Goal: Ask a question

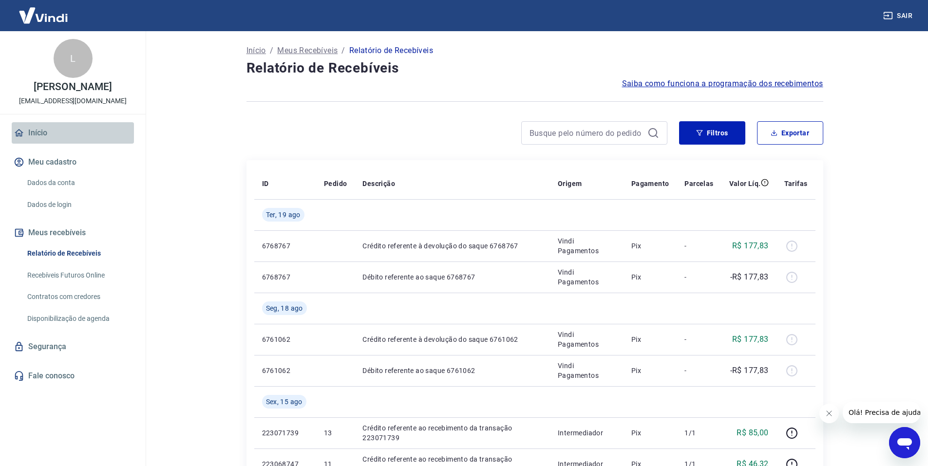
click at [38, 125] on link "Início" at bounding box center [73, 132] width 122 height 21
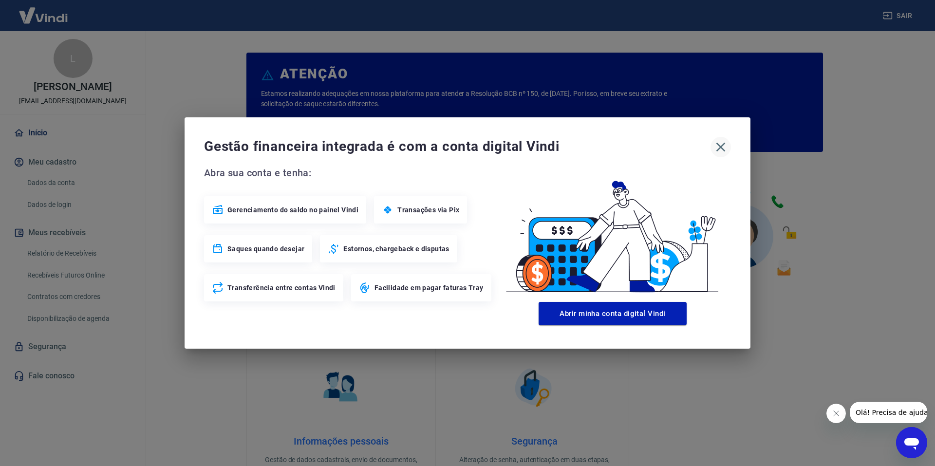
click at [724, 142] on icon "button" at bounding box center [721, 147] width 16 height 16
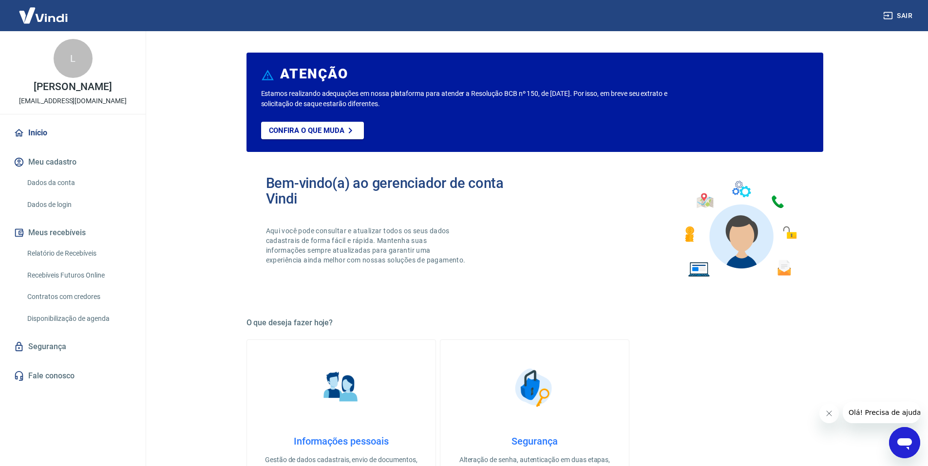
click at [42, 175] on link "Dados da conta" at bounding box center [78, 183] width 111 height 20
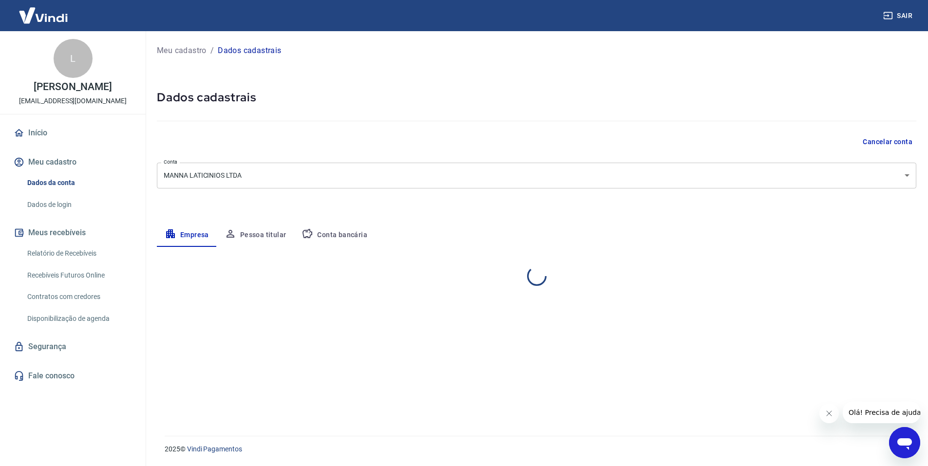
select select "MG"
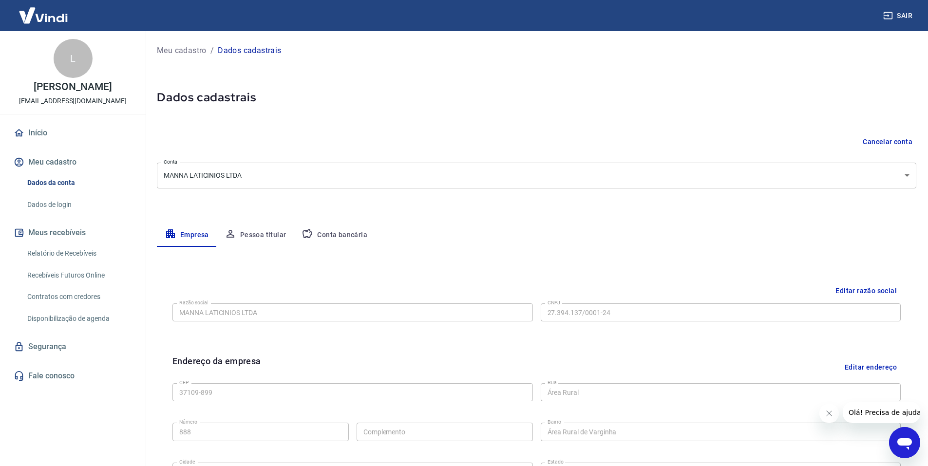
click at [363, 243] on button "Conta bancária" at bounding box center [334, 235] width 81 height 23
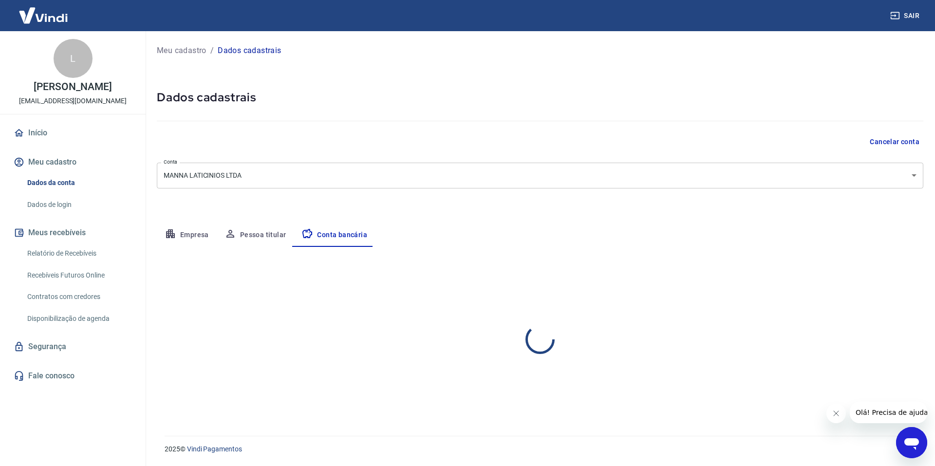
select select "1"
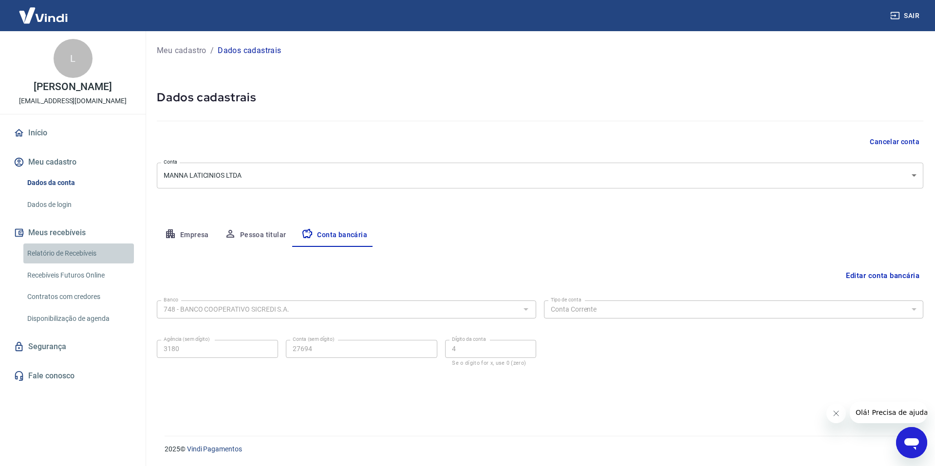
click at [79, 253] on link "Relatório de Recebíveis" at bounding box center [78, 254] width 111 height 20
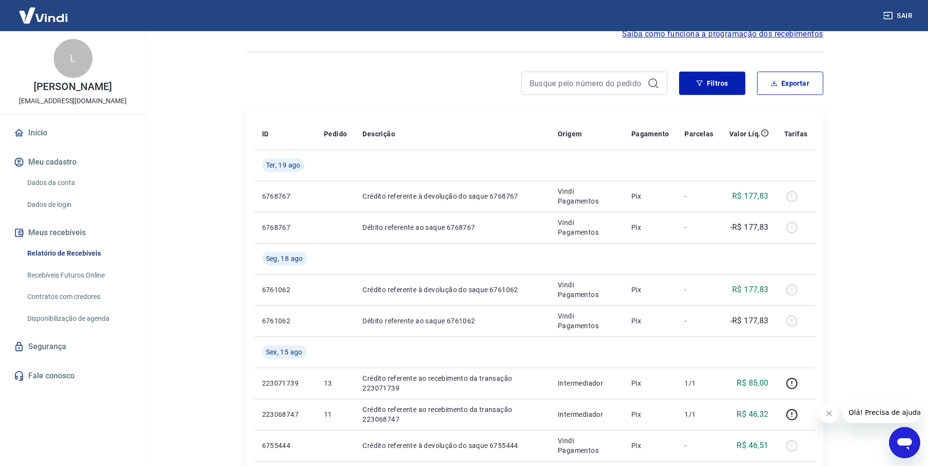
scroll to position [49, 0]
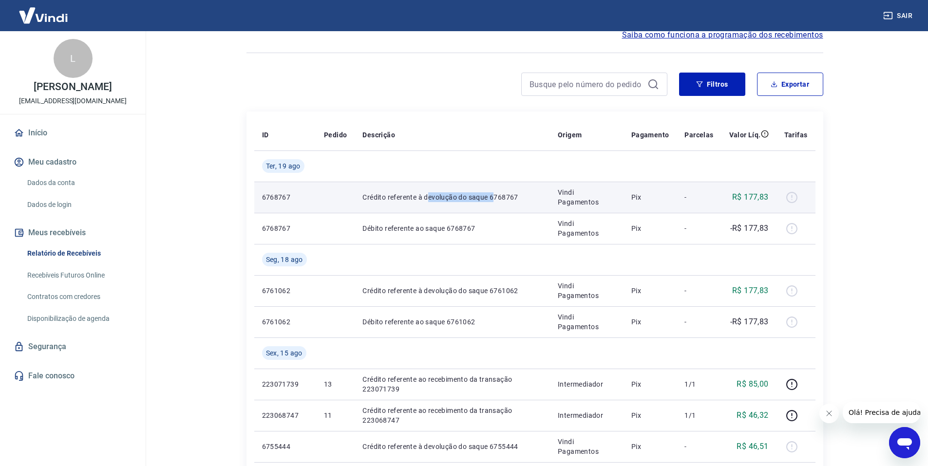
drag, startPoint x: 426, startPoint y: 193, endPoint x: 494, endPoint y: 197, distance: 67.9
click at [493, 197] on p "Crédito referente à devolução do saque 6768767" at bounding box center [452, 197] width 180 height 10
click at [488, 197] on p "Crédito referente à devolução do saque 6768767" at bounding box center [452, 197] width 180 height 10
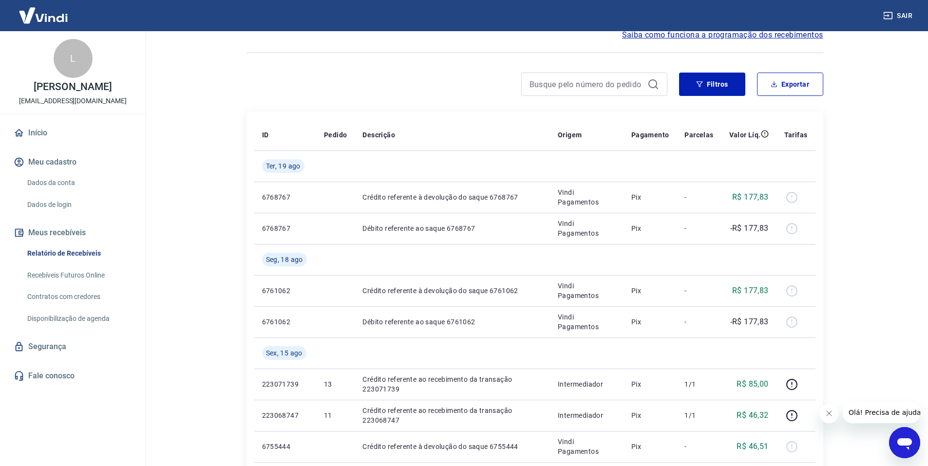
click at [66, 178] on link "Dados da conta" at bounding box center [78, 183] width 111 height 20
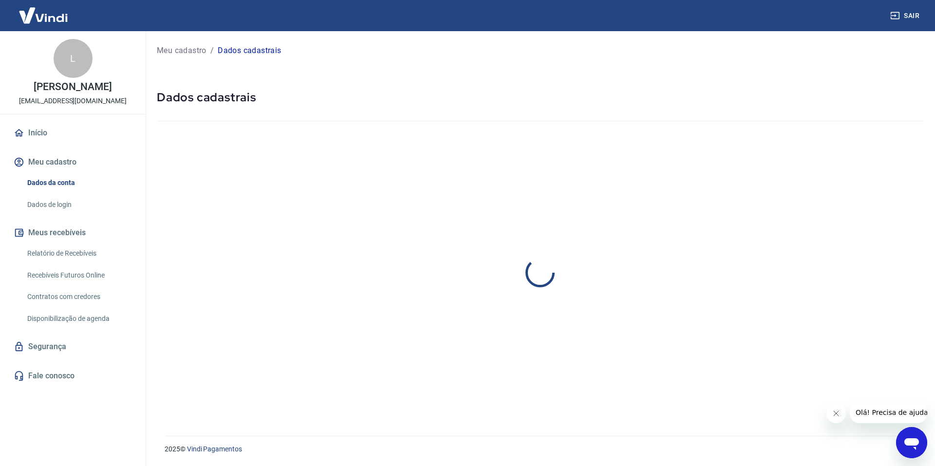
select select "MG"
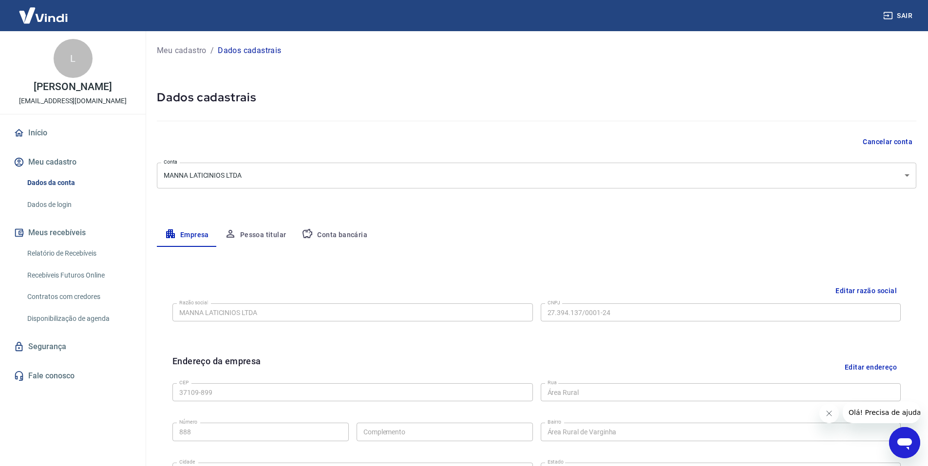
click at [358, 241] on button "Conta bancária" at bounding box center [334, 235] width 81 height 23
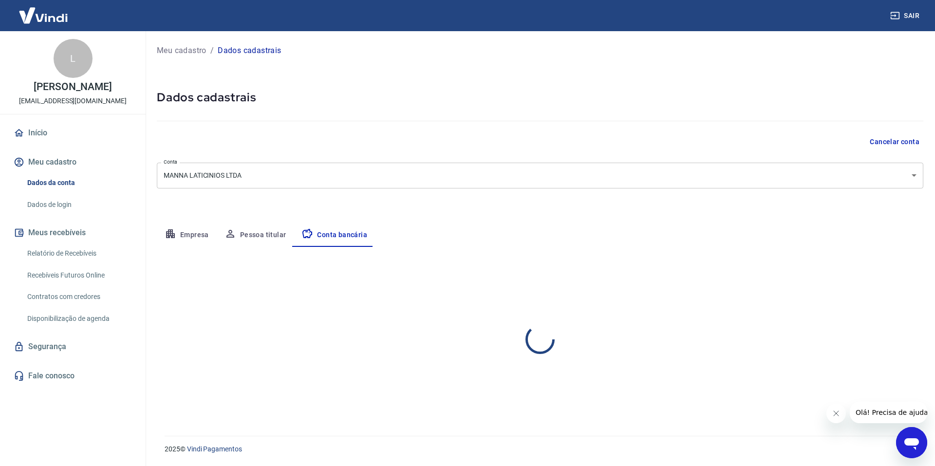
select select "1"
click at [270, 240] on button "Pessoa titular" at bounding box center [255, 235] width 77 height 23
click at [193, 251] on div "Editar nome e CPF Nome da pessoa titular [PERSON_NAME] Nome da pessoa titular C…" at bounding box center [540, 330] width 767 height 166
click at [193, 242] on button "Empresa" at bounding box center [187, 235] width 60 height 23
select select "MG"
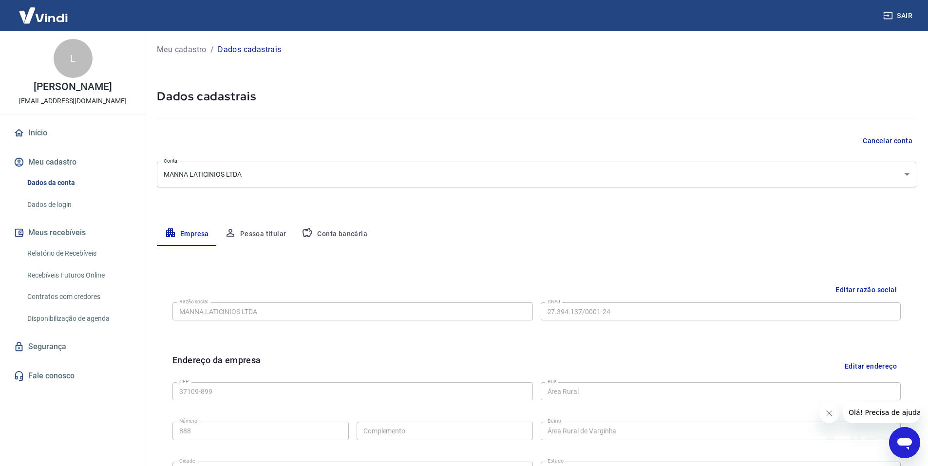
scroll to position [236, 0]
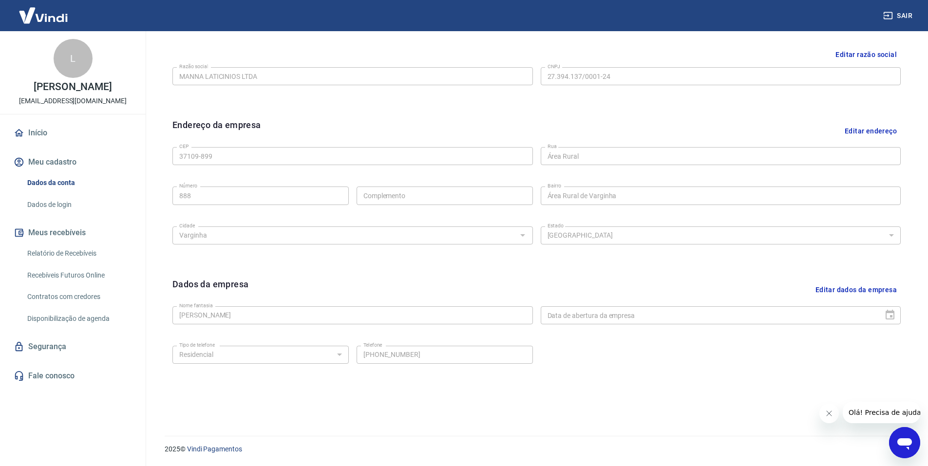
click at [51, 133] on link "Início" at bounding box center [73, 132] width 122 height 21
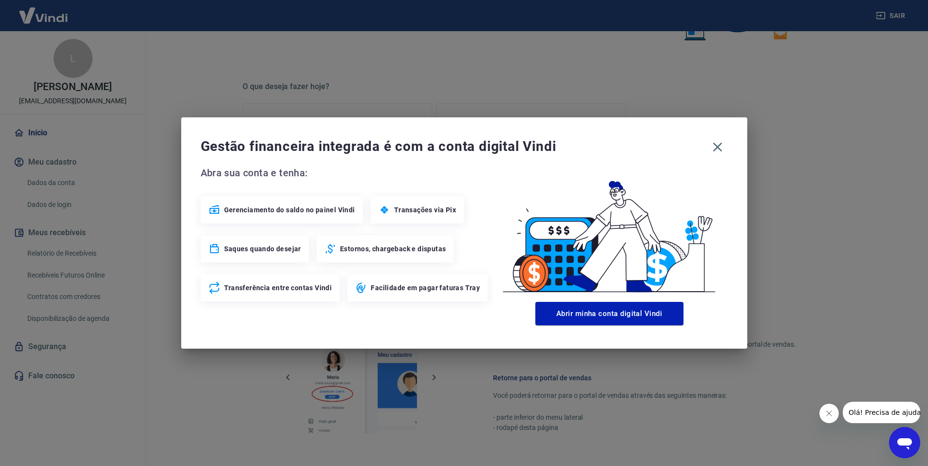
scroll to position [394, 0]
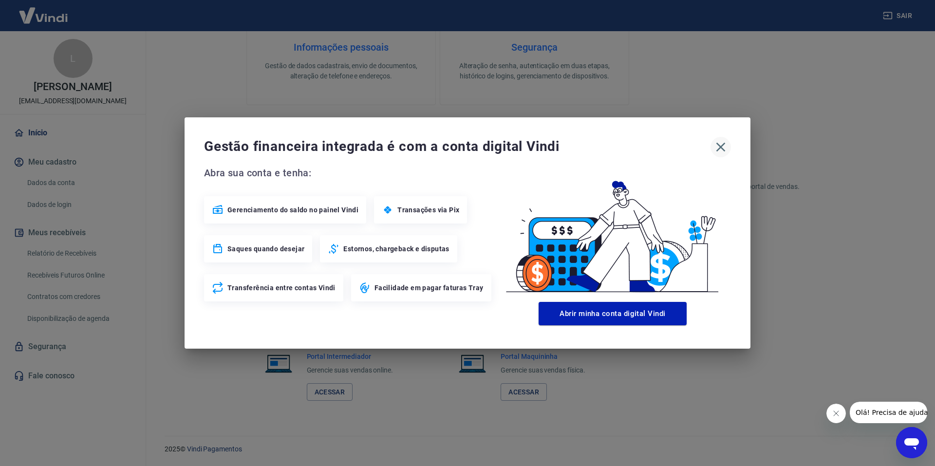
click at [723, 142] on icon "button" at bounding box center [721, 147] width 16 height 16
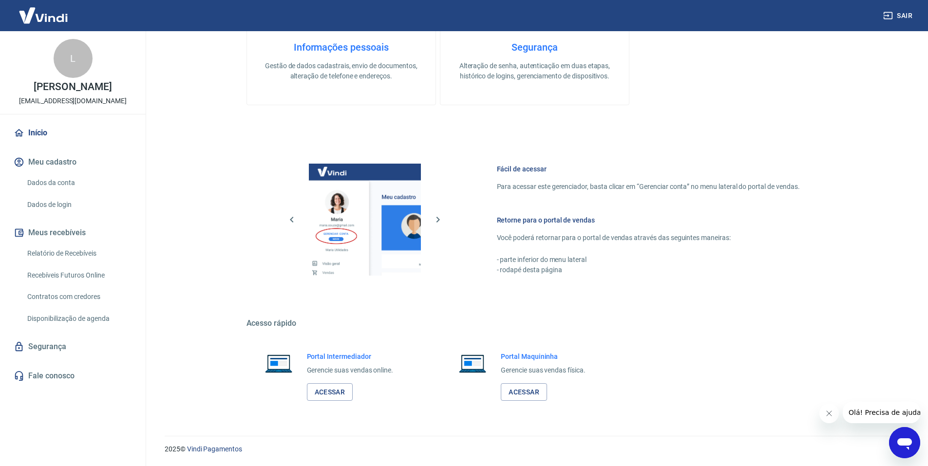
drag, startPoint x: 210, startPoint y: 199, endPoint x: 216, endPoint y: 185, distance: 15.1
click at [71, 233] on button "Meus recebíveis" at bounding box center [73, 232] width 122 height 21
click at [83, 250] on link "Relatório de Recebíveis" at bounding box center [78, 254] width 111 height 20
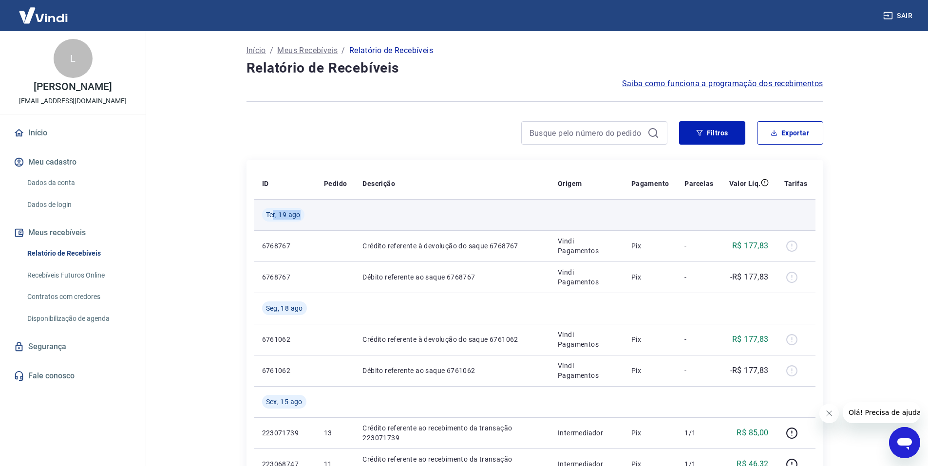
drag, startPoint x: 273, startPoint y: 216, endPoint x: 312, endPoint y: 216, distance: 38.5
click at [302, 214] on div "Ter, 19 ago" at bounding box center [283, 215] width 42 height 14
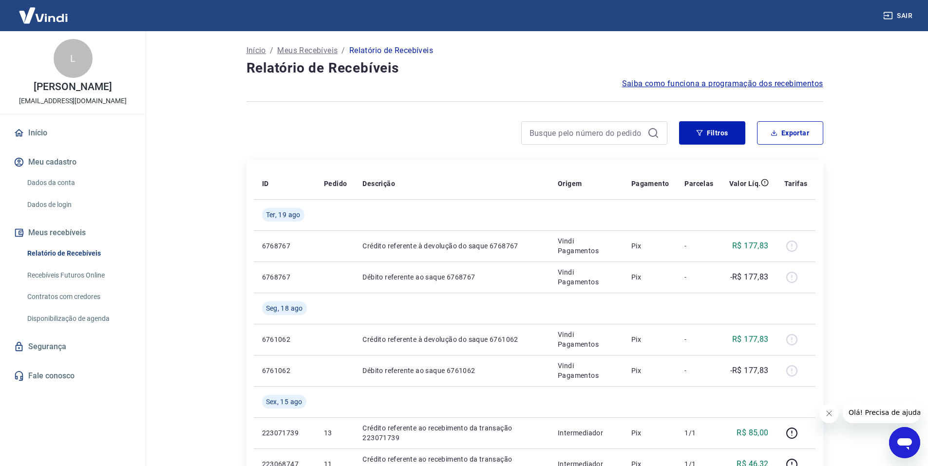
click at [210, 209] on main "Início / Meus Recebíveis / Relatório de Recebíveis Relatório de Recebíveis Saib…" at bounding box center [534, 248] width 787 height 435
click at [47, 131] on link "Início" at bounding box center [73, 132] width 122 height 21
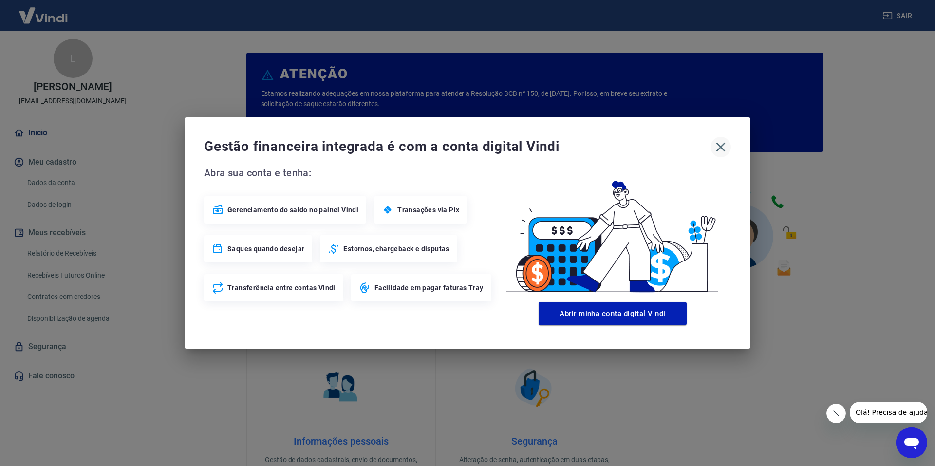
click at [720, 146] on icon "button" at bounding box center [721, 147] width 9 height 9
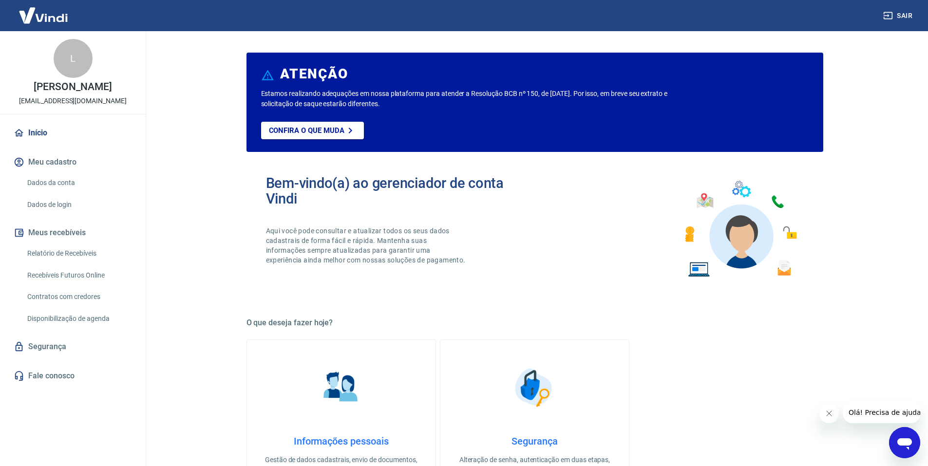
click at [57, 344] on link "Segurança" at bounding box center [73, 346] width 122 height 21
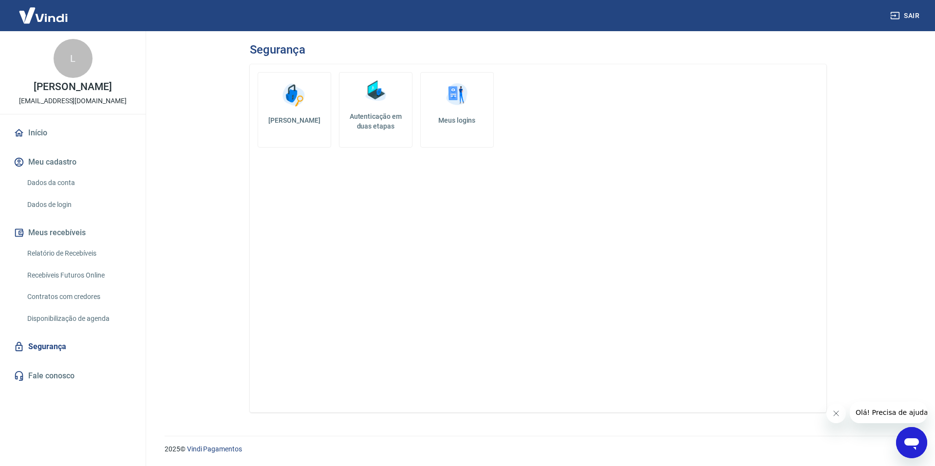
click at [398, 99] on link "Autenticação em duas etapas" at bounding box center [376, 110] width 74 height 76
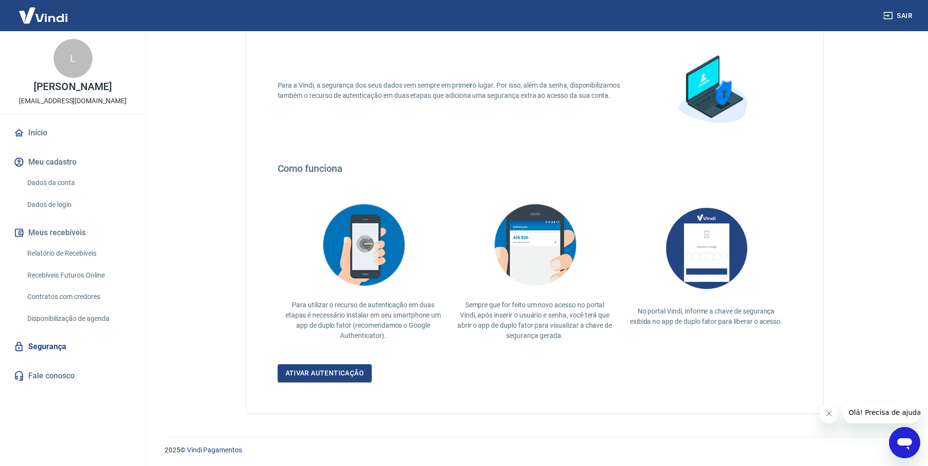
scroll to position [62, 0]
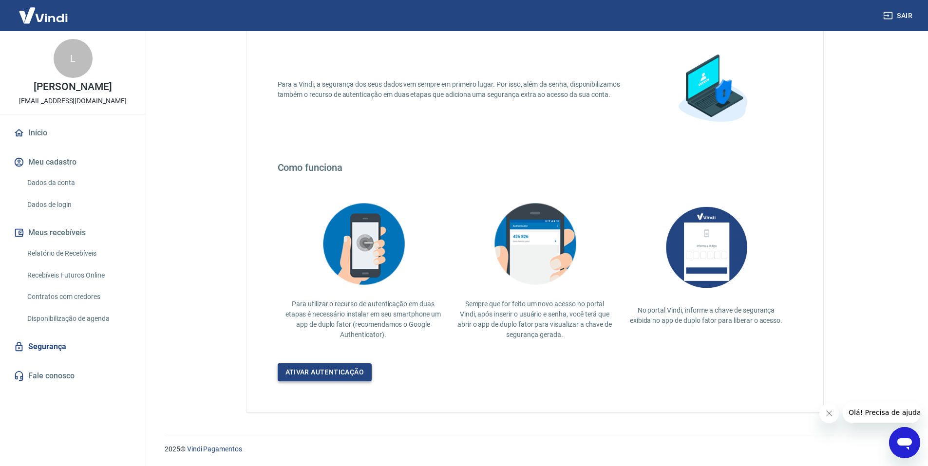
click at [340, 369] on link "Ativar autenticação" at bounding box center [325, 372] width 95 height 18
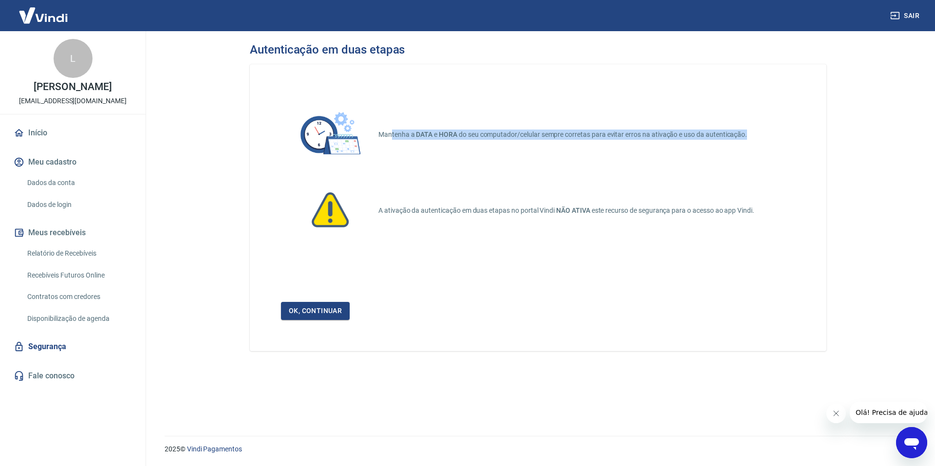
drag, startPoint x: 416, startPoint y: 139, endPoint x: 780, endPoint y: 138, distance: 364.0
click at [780, 138] on div "Mantenha a DATA e HORA do seu computador/celular sempre corretas para evitar er…" at bounding box center [538, 134] width 515 height 78
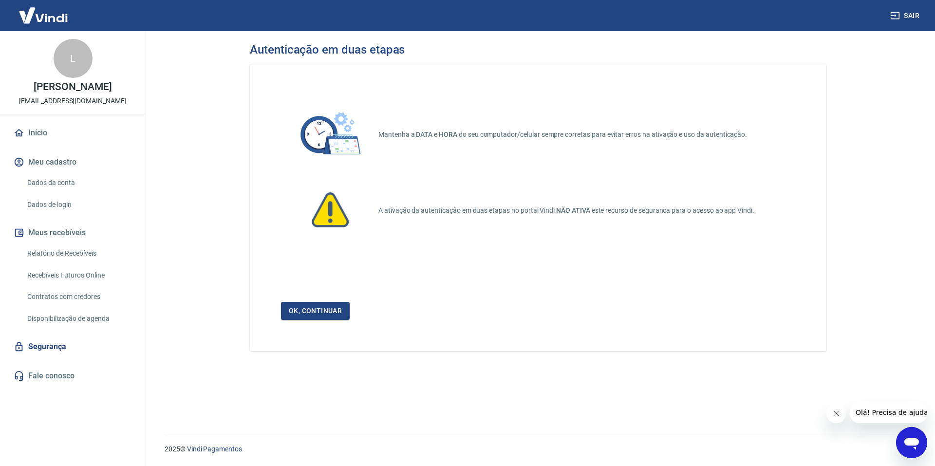
click at [559, 227] on div "A ativação da autenticação em duas etapas no portal Vindi NÃO ATIVA este recurs…" at bounding box center [538, 210] width 515 height 58
drag, startPoint x: 525, startPoint y: 285, endPoint x: 531, endPoint y: 291, distance: 8.6
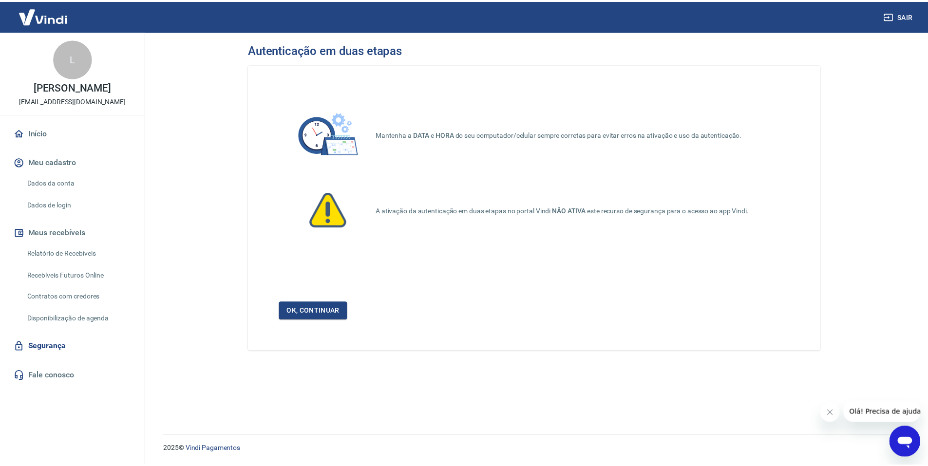
scroll to position [62, 0]
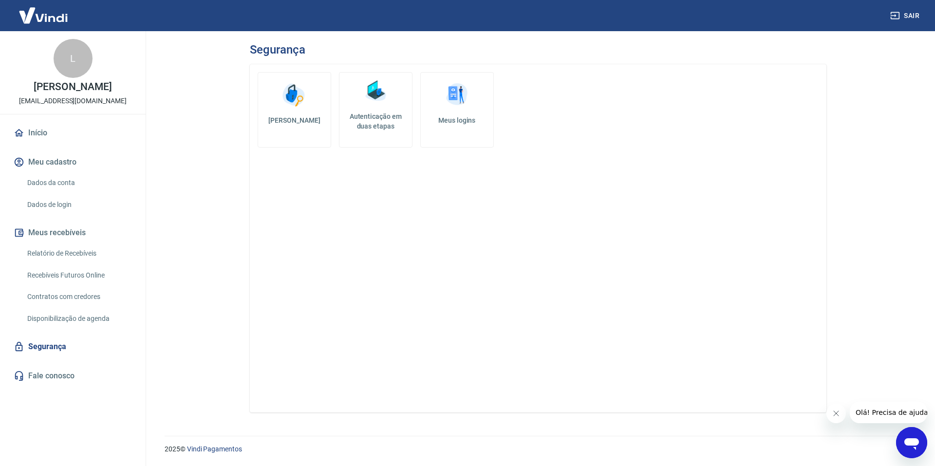
click at [834, 415] on icon "Fechar mensagem da empresa" at bounding box center [836, 414] width 8 height 8
click at [914, 428] on div "Abrir janela de mensagens" at bounding box center [911, 442] width 29 height 29
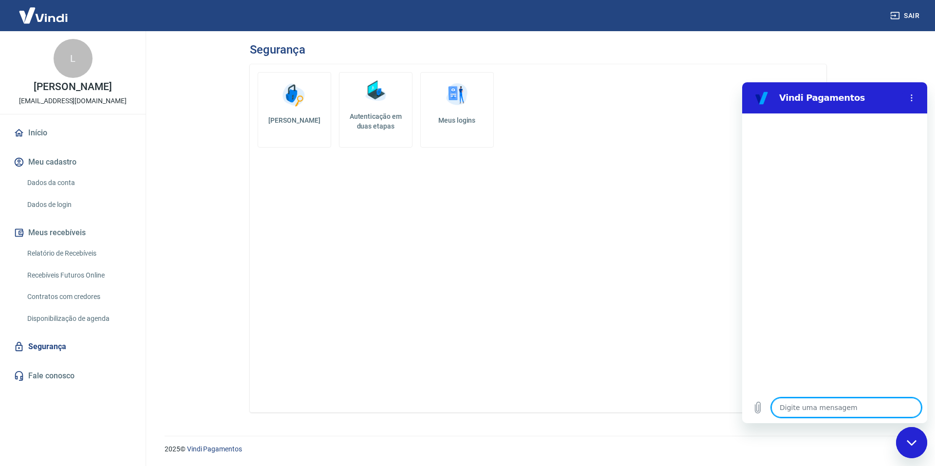
click at [816, 409] on textarea at bounding box center [847, 407] width 150 height 19
click at [815, 409] on textarea at bounding box center [847, 407] width 150 height 19
type textarea "o"
type textarea "x"
type textarea "oi"
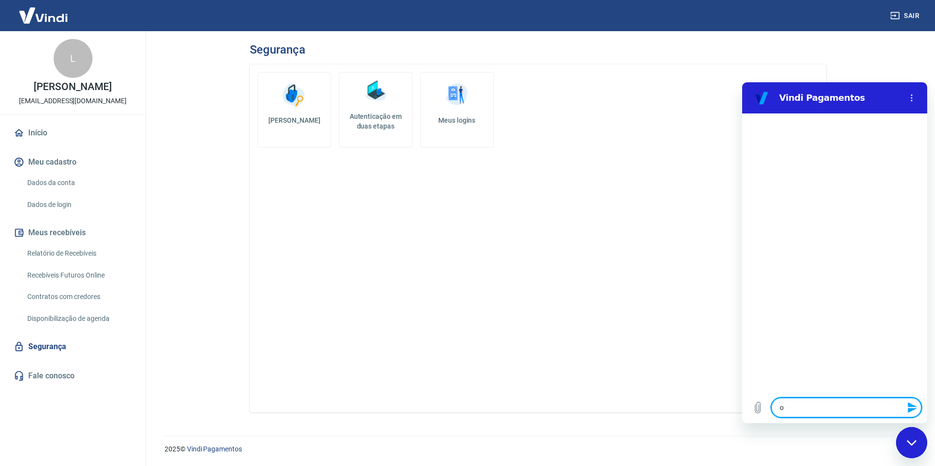
type textarea "x"
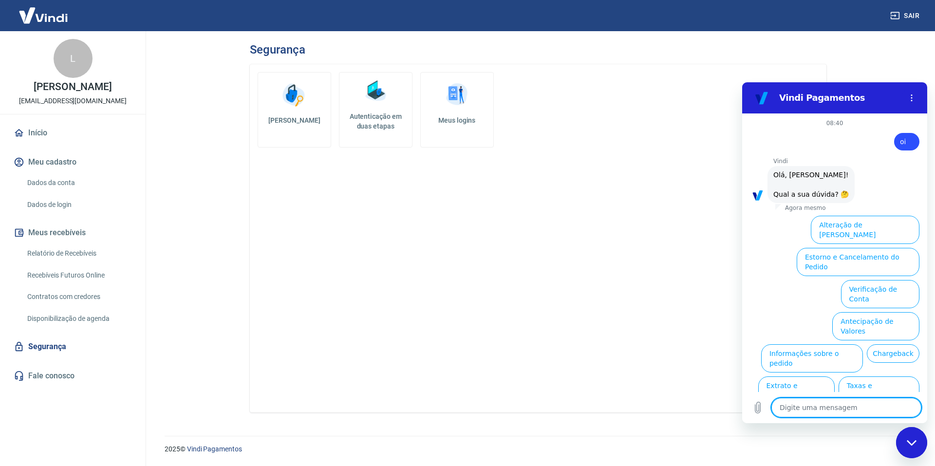
type textarea "x"
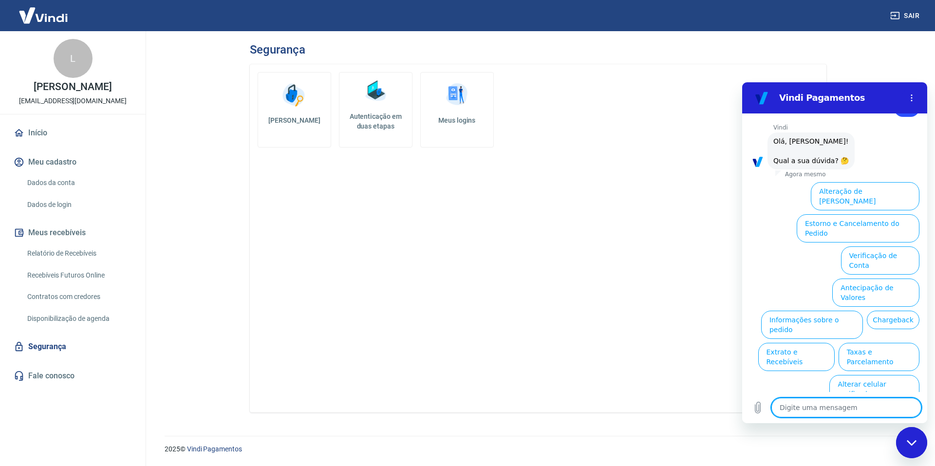
scroll to position [33, 0]
click at [858, 407] on textarea at bounding box center [847, 407] width 150 height 19
type textarea "D"
type textarea "x"
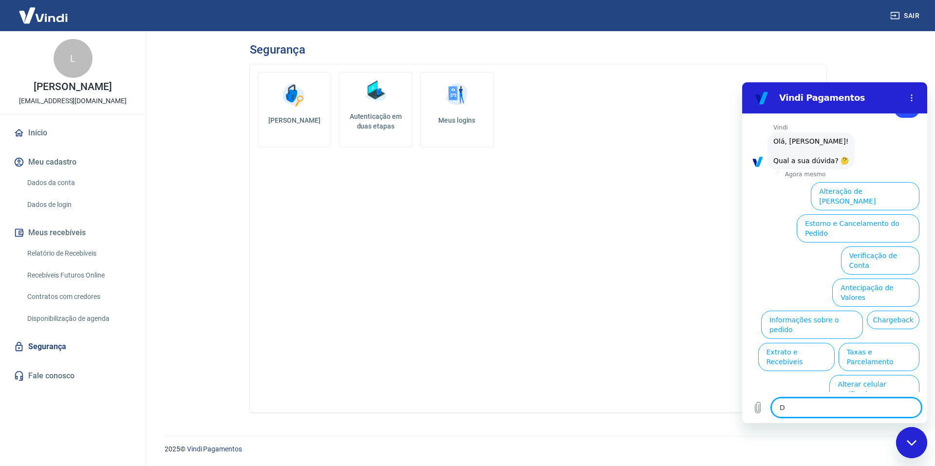
type textarea "Dl"
type textarea "x"
type textarea "[PERSON_NAME]"
type textarea "x"
type textarea "Dlaa"
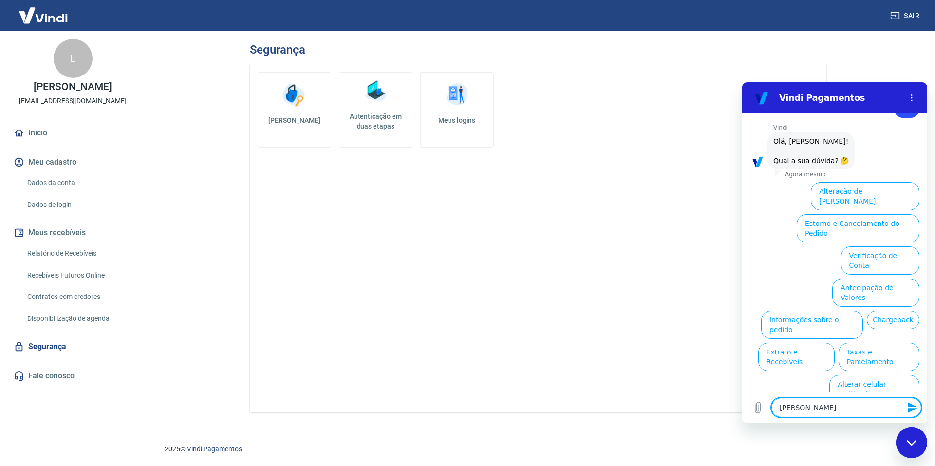
type textarea "x"
type textarea "[PERSON_NAME]"
type textarea "x"
type textarea "Dl"
type textarea "x"
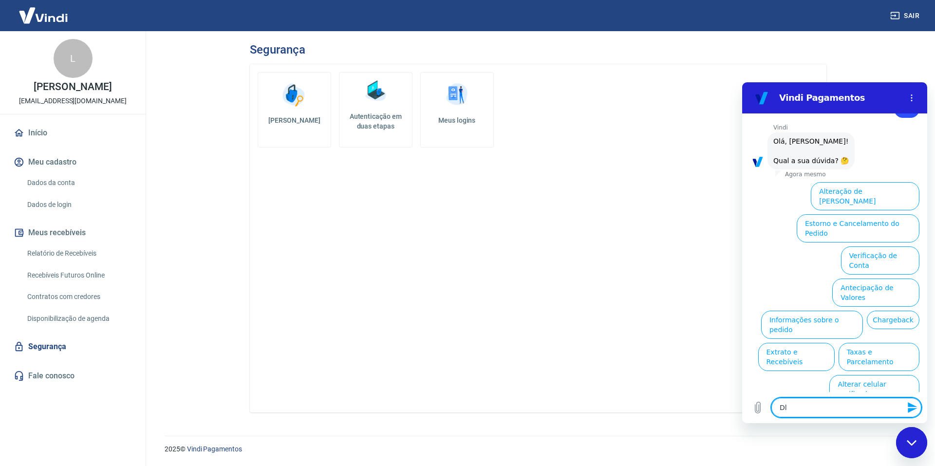
type textarea "D"
type textarea "x"
type textarea "F"
type textarea "x"
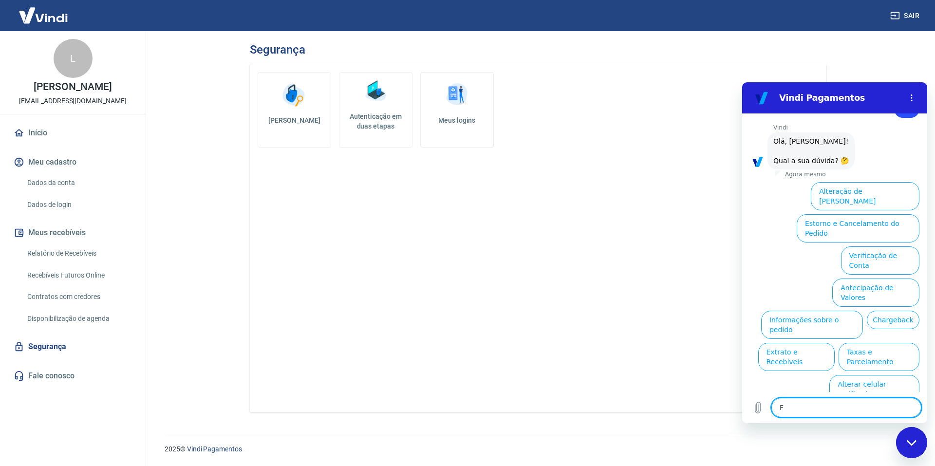
type textarea "Fa"
type textarea "x"
type textarea "Fal"
type textarea "x"
type textarea "Fala"
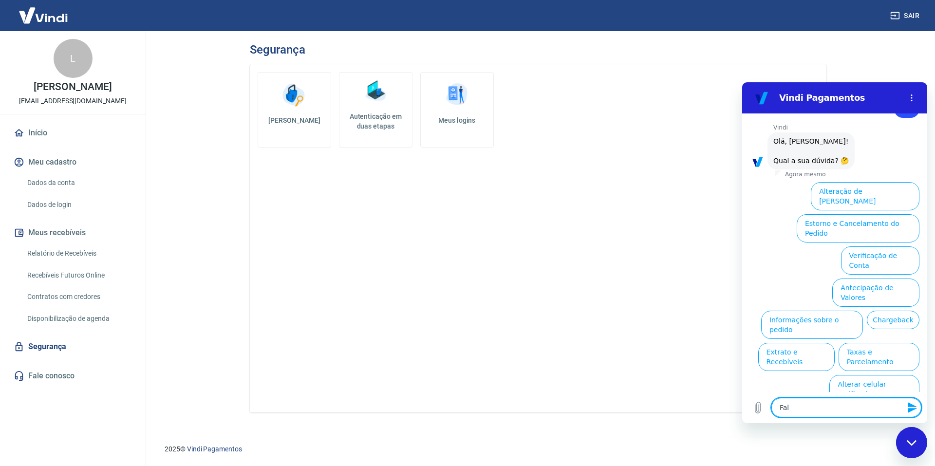
type textarea "x"
type textarea "Falar"
type textarea "x"
type textarea "Falar"
type textarea "x"
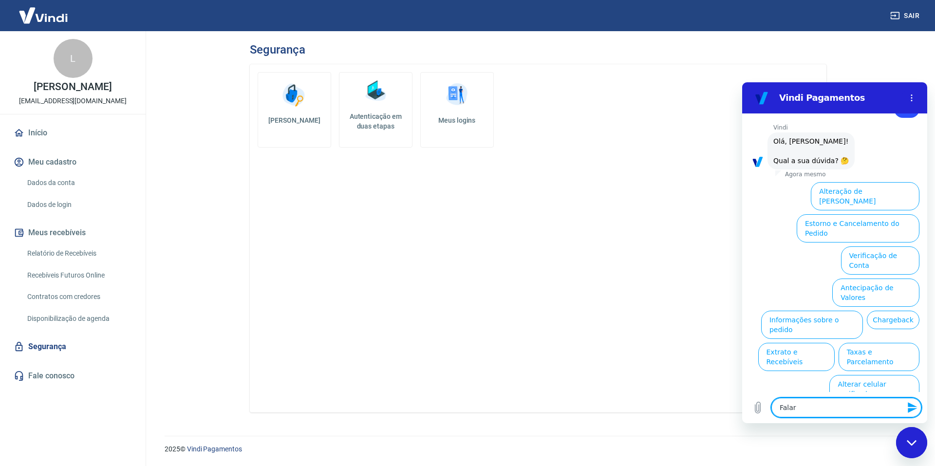
type textarea "Falar o"
type textarea "x"
type textarea "Falar"
type textarea "x"
type textarea "Falar c"
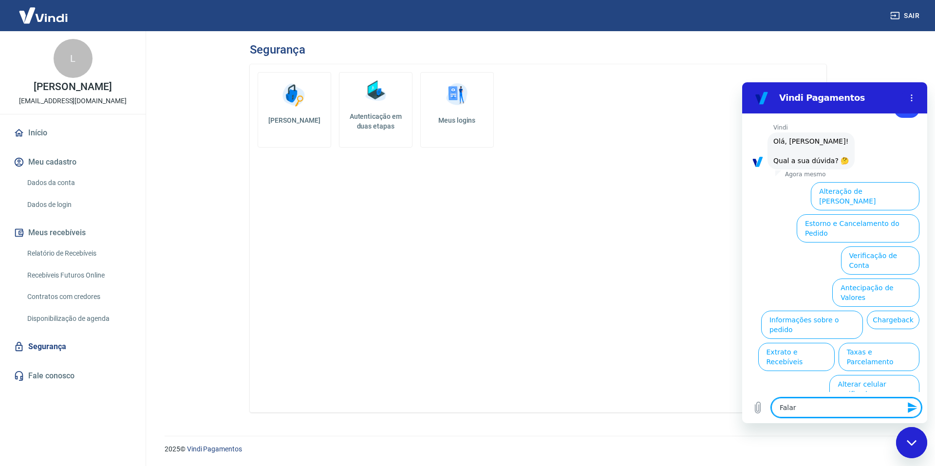
type textarea "x"
type textarea "Falar co"
type textarea "x"
type textarea "Falar com"
type textarea "x"
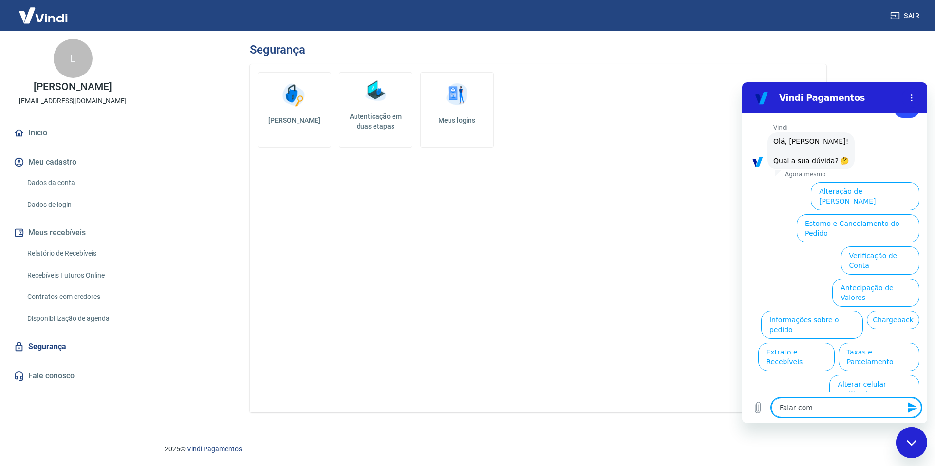
type textarea "Falar com"
type textarea "x"
type textarea "Falar com a"
type textarea "x"
type textarea "Falar com at"
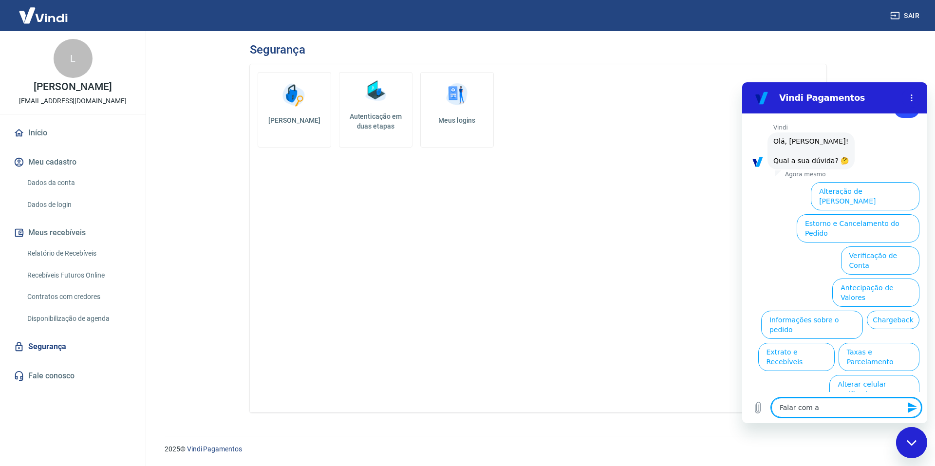
type textarea "x"
type textarea "Falar com ate"
type textarea "x"
type textarea "Falar com [GEOGRAPHIC_DATA]"
type textarea "x"
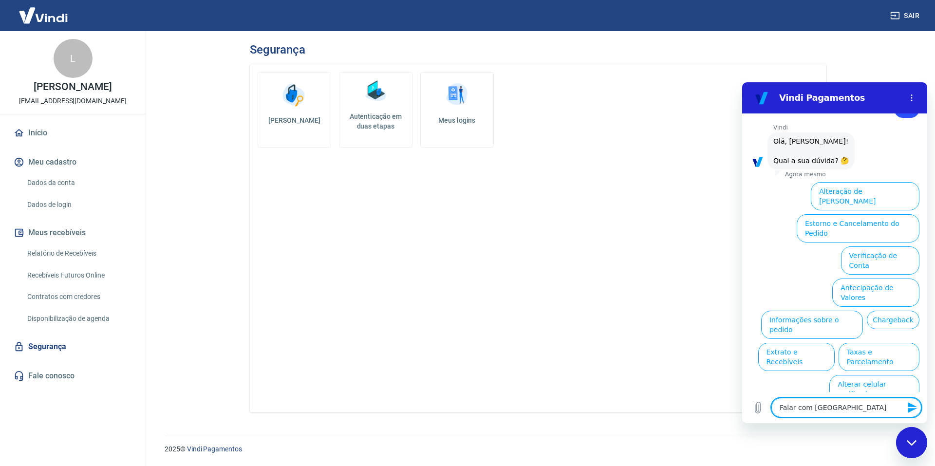
type textarea "Falar com atend"
type textarea "x"
type textarea "Falar com atende"
type textarea "x"
type textarea "Falar com atenden"
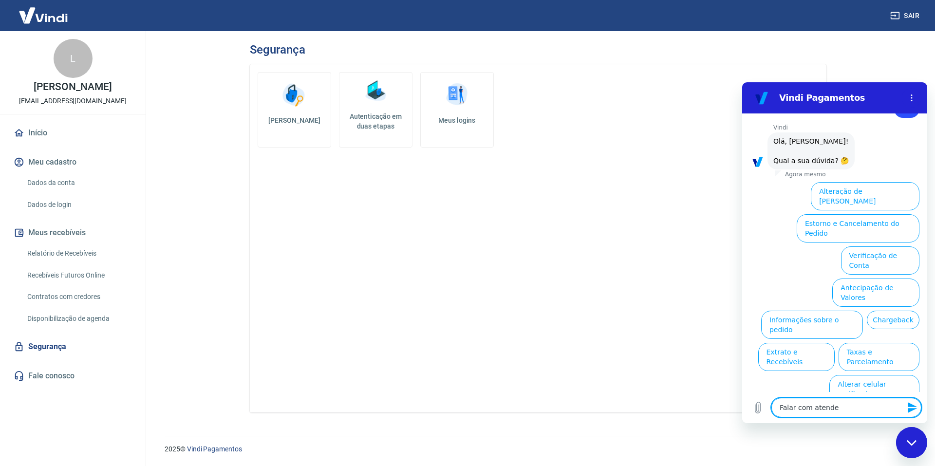
type textarea "x"
type textarea "Falar com atendent"
type textarea "x"
type textarea "Falar com atendente"
type textarea "x"
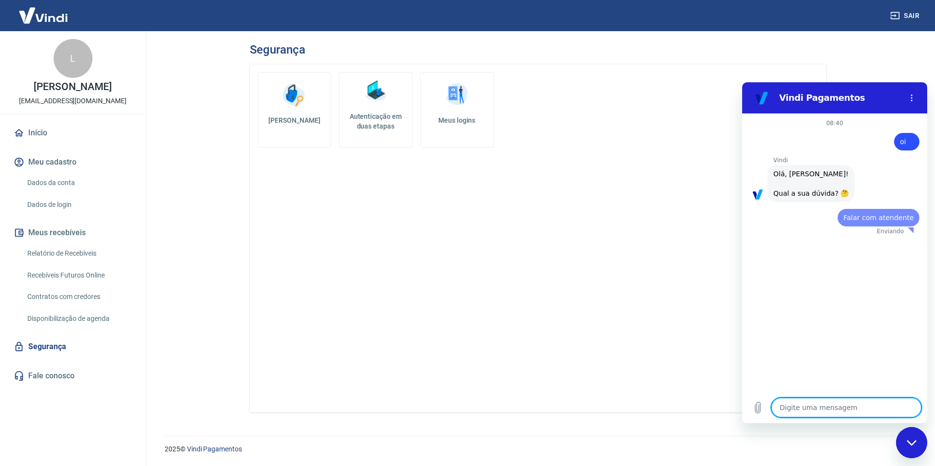
scroll to position [0, 0]
type textarea "x"
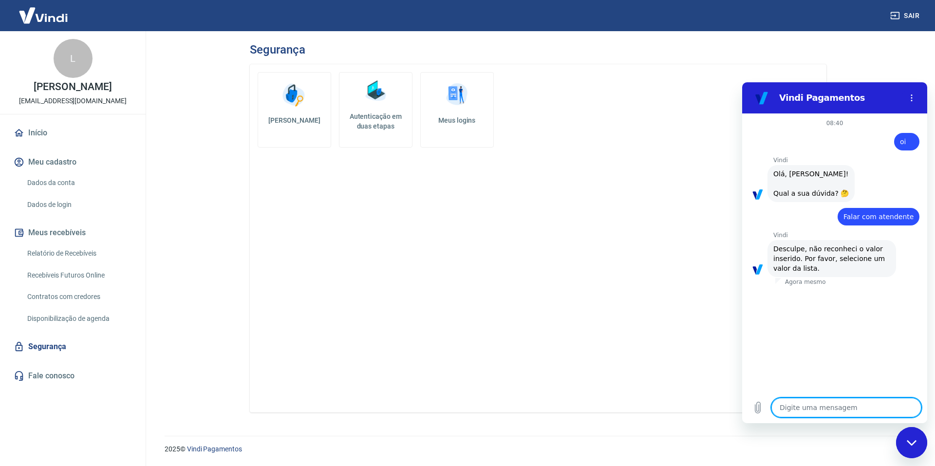
type textarea "a"
type textarea "x"
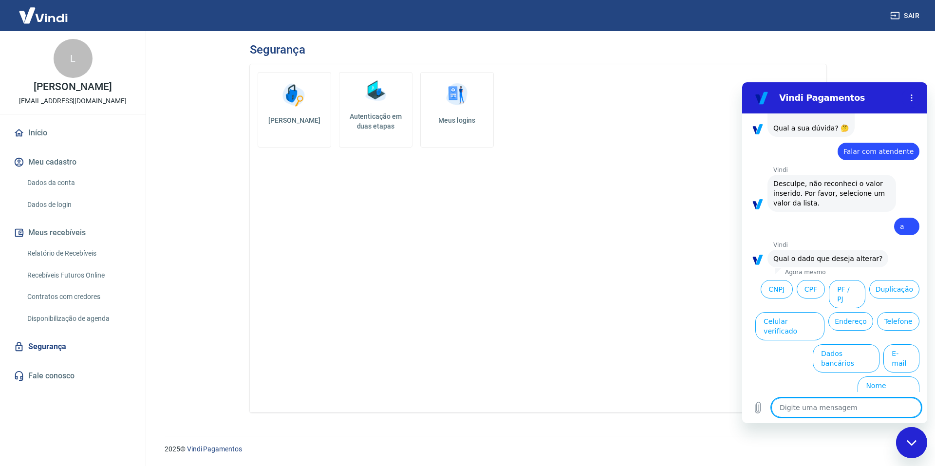
scroll to position [74, 0]
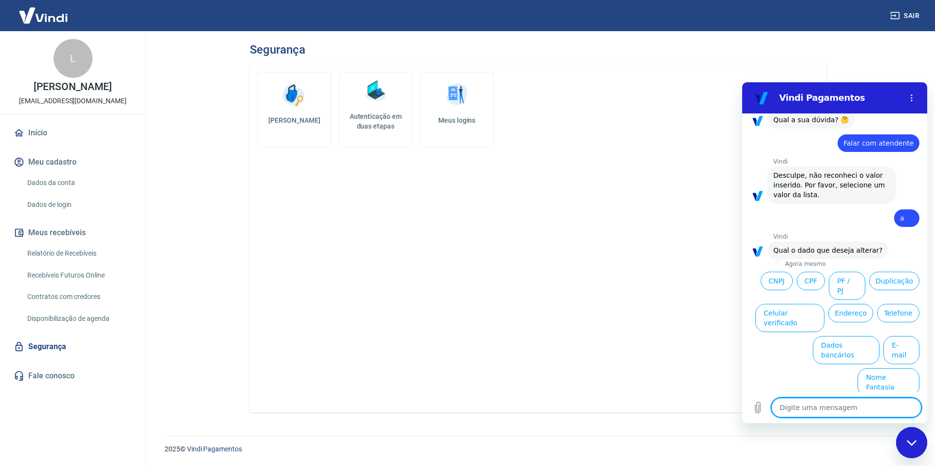
click at [815, 369] on ul "CNPJ CPF PF / PJ Duplicação Celular verificado Endereço Telefone Dados bancário…" at bounding box center [835, 332] width 170 height 129
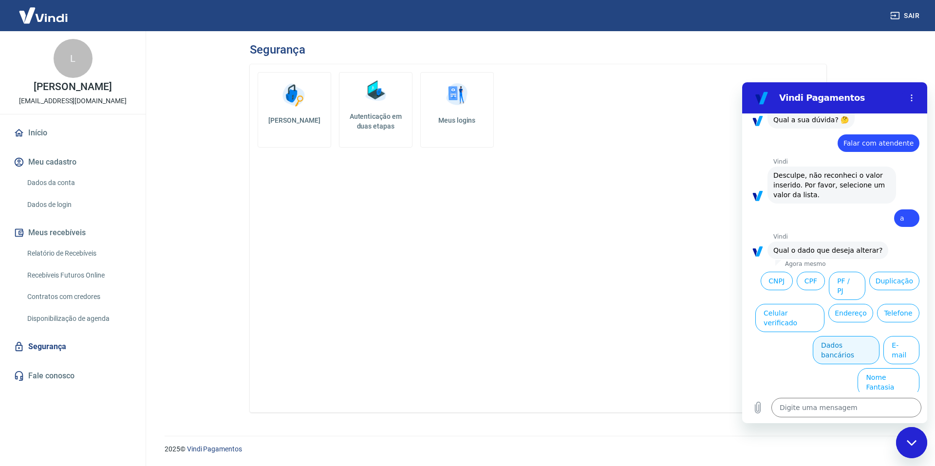
click at [820, 363] on button "Dados bancários" at bounding box center [846, 350] width 67 height 28
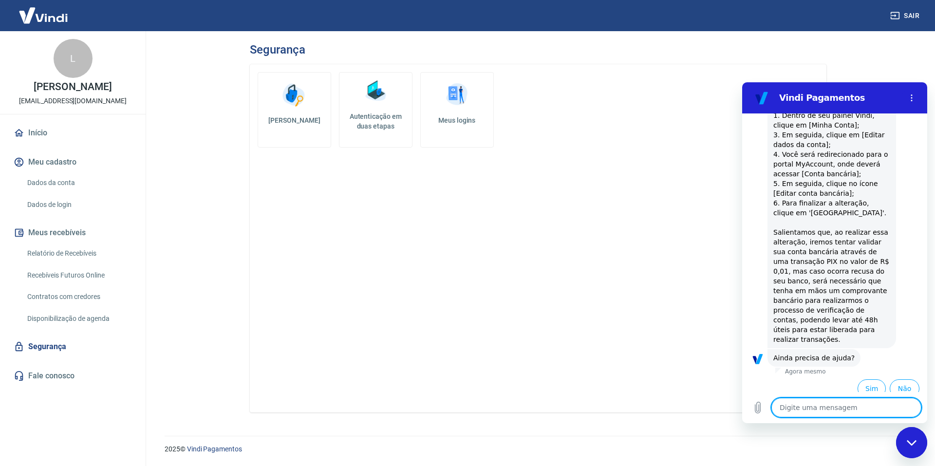
scroll to position [321, 0]
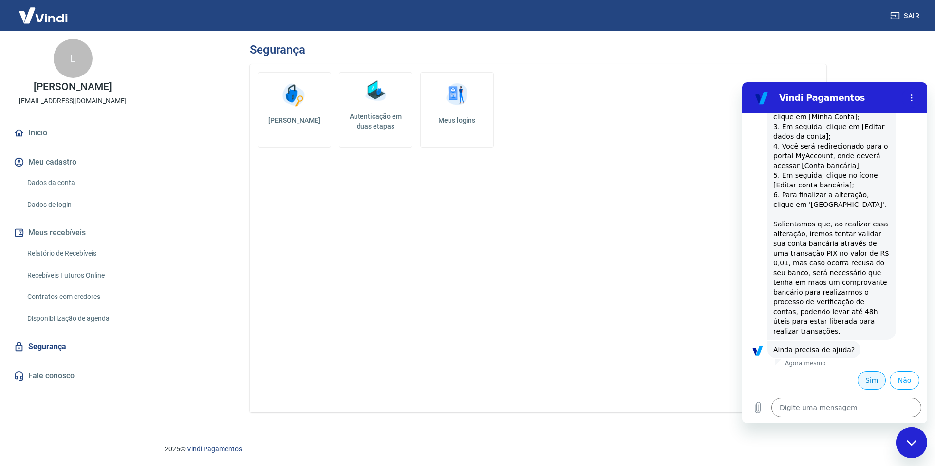
click at [860, 380] on button "Sim" at bounding box center [872, 380] width 28 height 19
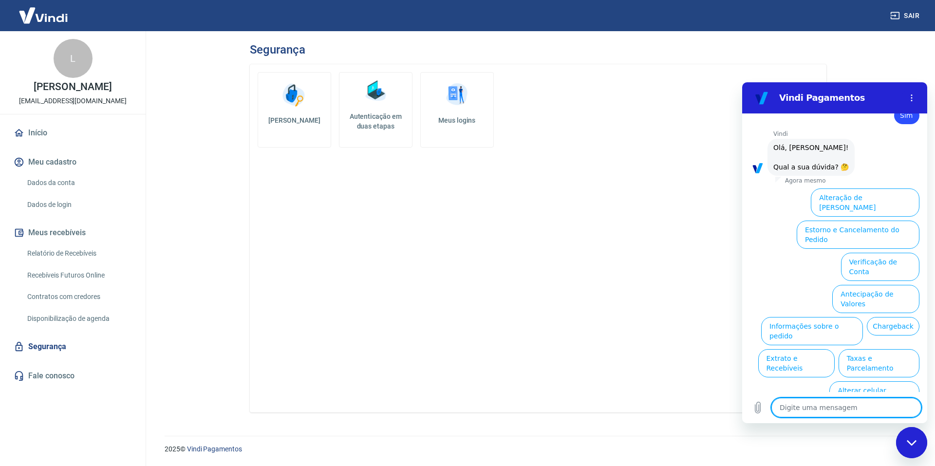
scroll to position [585, 0]
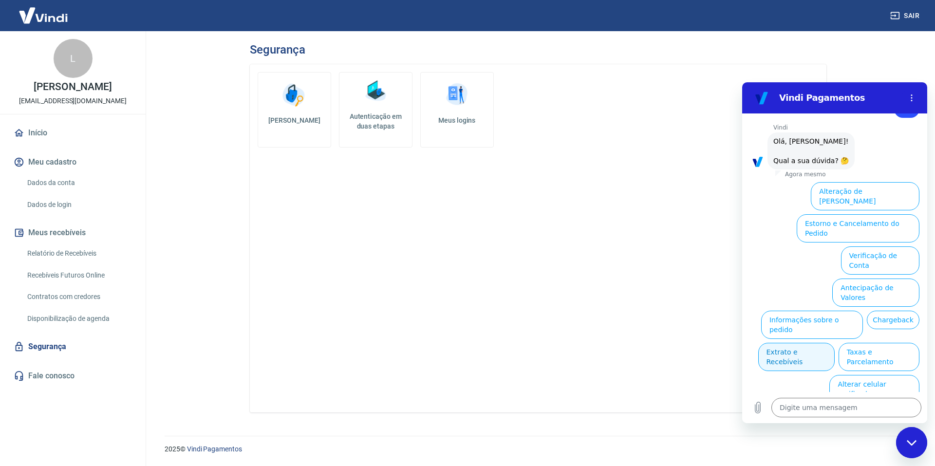
click at [835, 343] on button "Extrato e Recebíveis" at bounding box center [797, 357] width 76 height 28
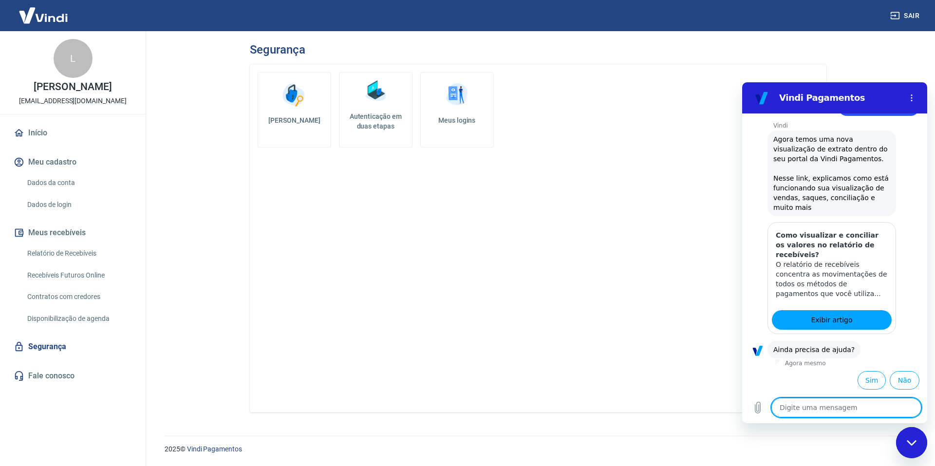
scroll to position [672, 0]
click at [810, 327] on link "Exibir artigo" at bounding box center [832, 319] width 120 height 19
click at [858, 377] on button "Sim" at bounding box center [872, 380] width 28 height 19
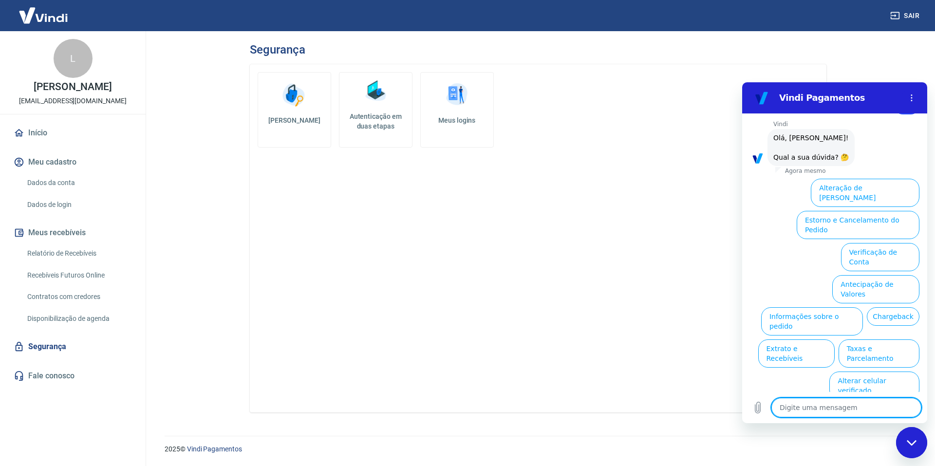
scroll to position [936, 0]
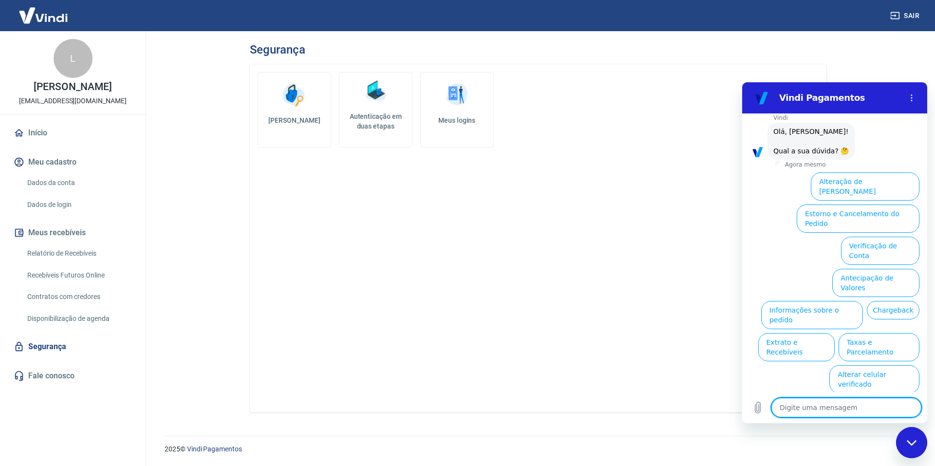
click at [815, 405] on textarea at bounding box center [847, 407] width 150 height 19
click at [664, 296] on div "Alterar senha Autenticação em duas etapas Meus logins" at bounding box center [538, 238] width 577 height 348
click at [905, 431] on div "Fechar janela de mensagens" at bounding box center [911, 442] width 29 height 29
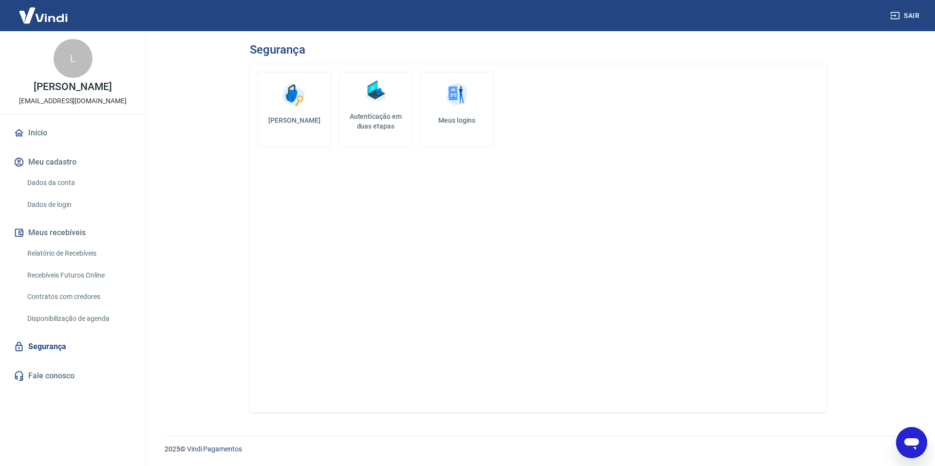
click at [905, 434] on div "Abrir janela de mensagens" at bounding box center [911, 442] width 29 height 29
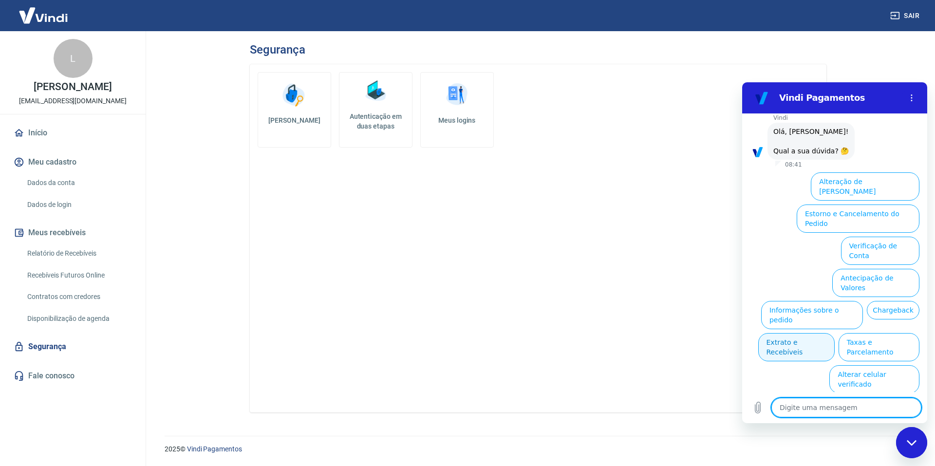
click at [835, 333] on button "Extrato e Recebíveis" at bounding box center [797, 347] width 76 height 28
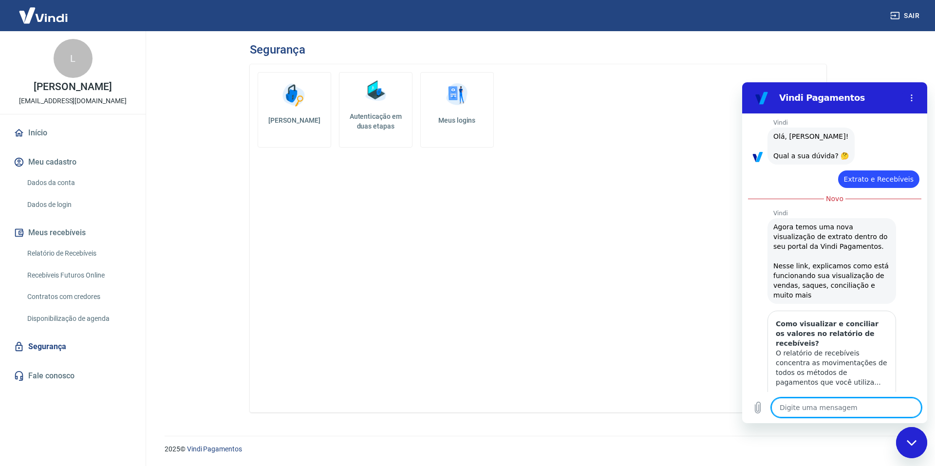
scroll to position [981, 0]
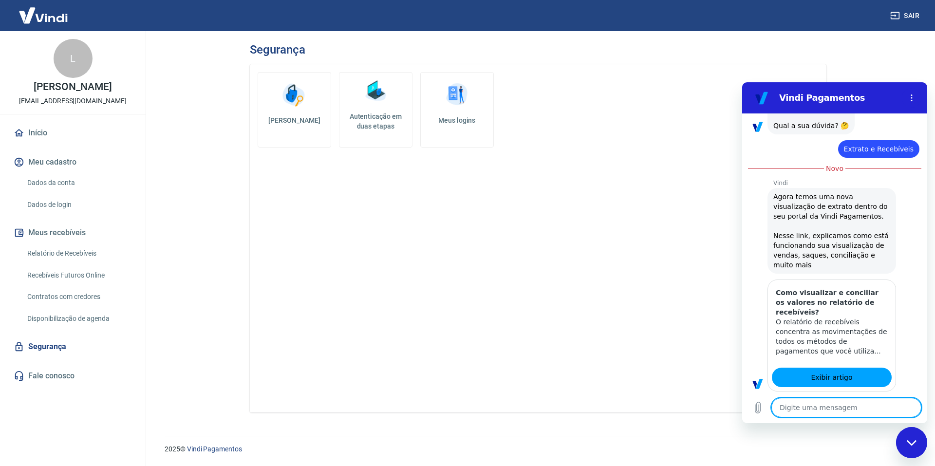
type textarea "x"
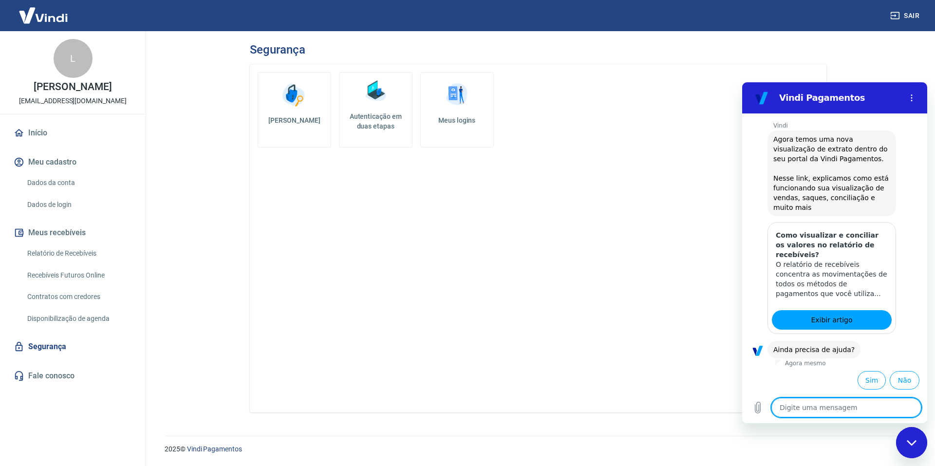
scroll to position [1038, 0]
type textarea "f"
type textarea "x"
type textarea "fa"
type textarea "x"
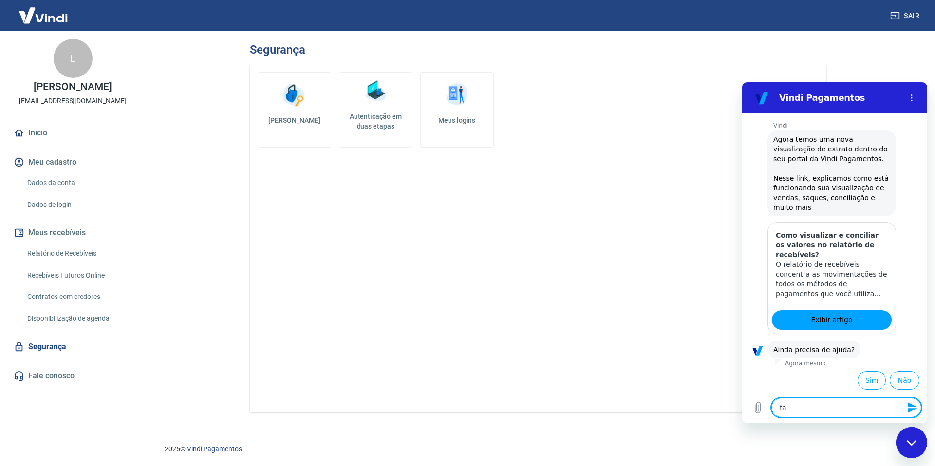
type textarea "fal"
type textarea "x"
type textarea "fala"
type textarea "x"
type textarea "falar"
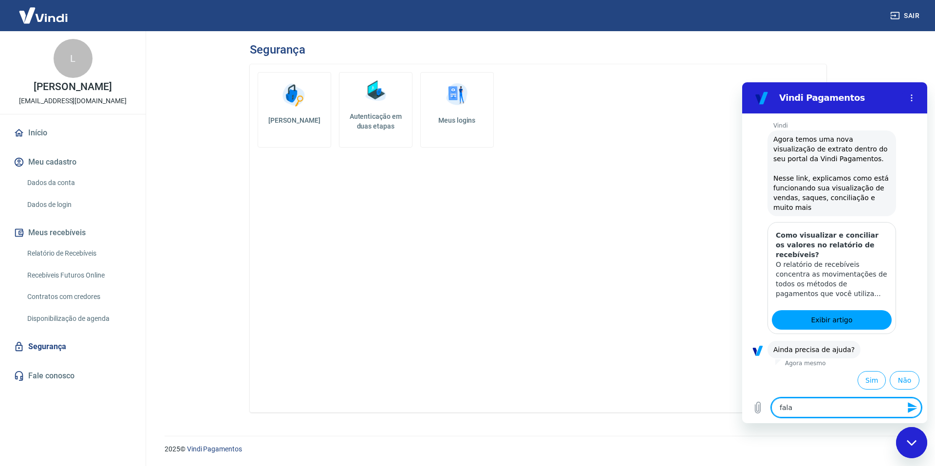
type textarea "x"
type textarea "falar"
type textarea "x"
type textarea "falar c"
type textarea "x"
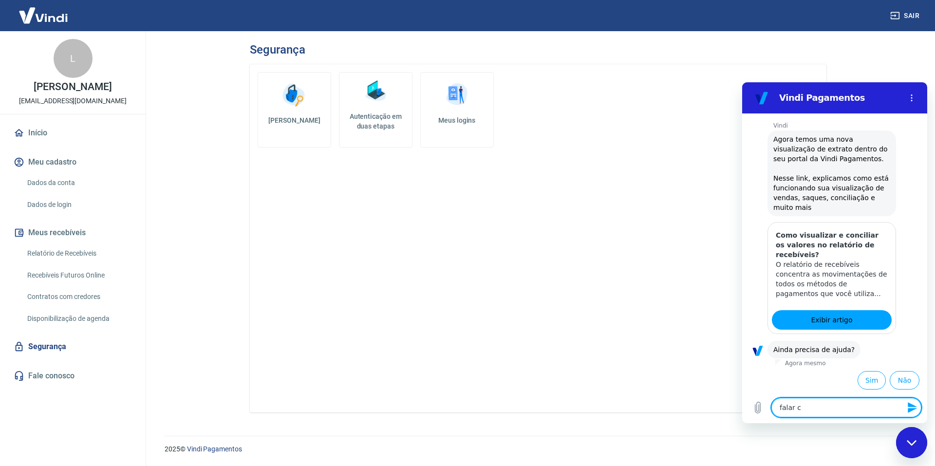
type textarea "falar co"
type textarea "x"
type textarea "falar com"
type textarea "x"
type textarea "falar com"
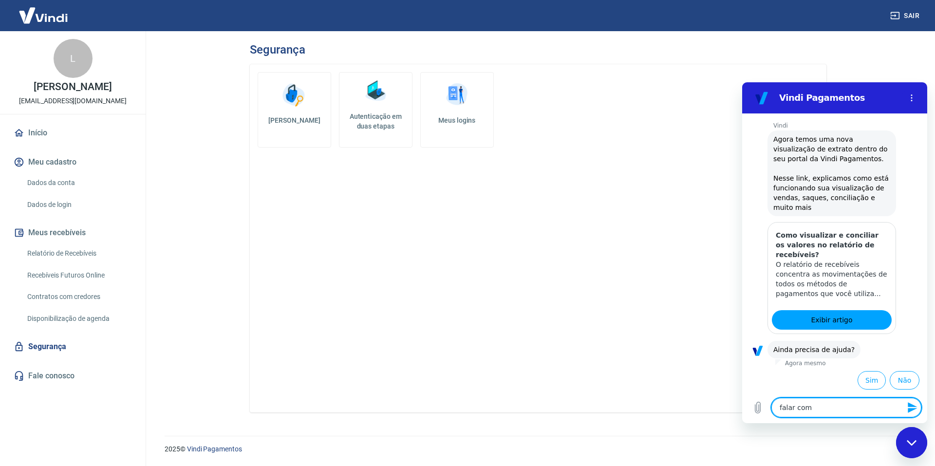
type textarea "x"
type textarea "falar com a"
type textarea "x"
type textarea "falar com at"
type textarea "x"
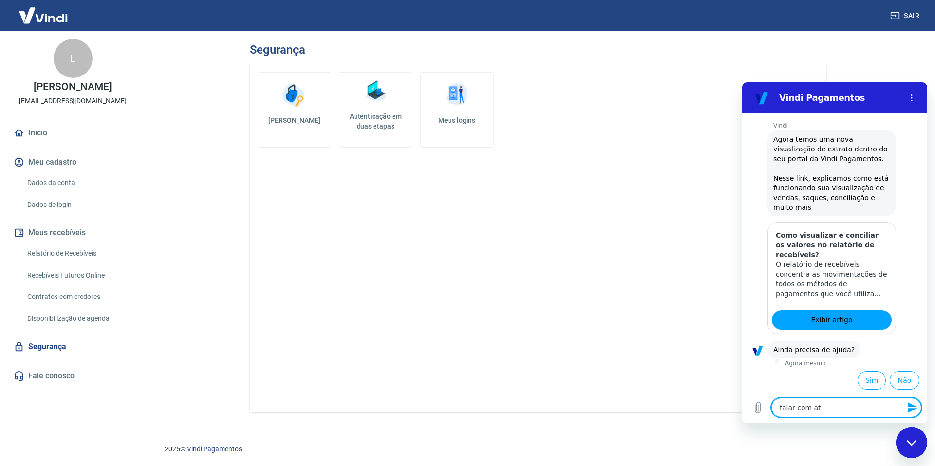
type textarea "falar com ate"
type textarea "x"
type textarea "falar com [GEOGRAPHIC_DATA]"
type textarea "x"
type textarea "falar com atend"
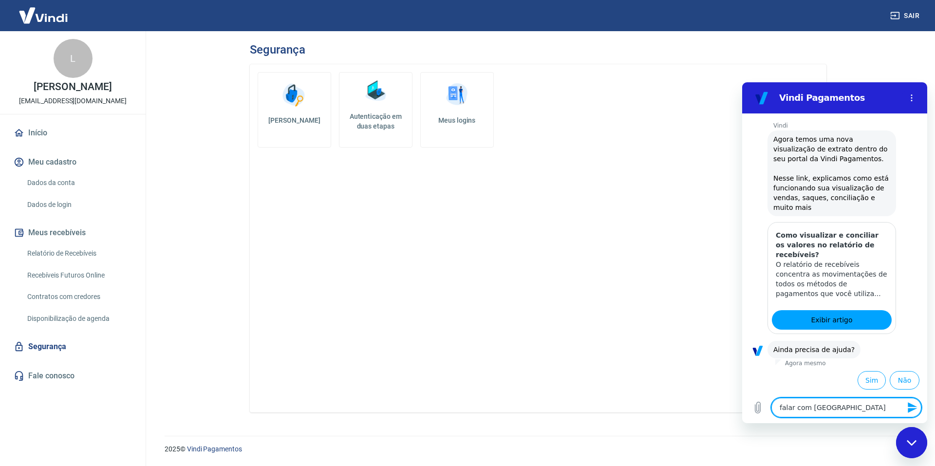
type textarea "x"
type textarea "falar com atende"
type textarea "x"
type textarea "falar com atenden"
type textarea "x"
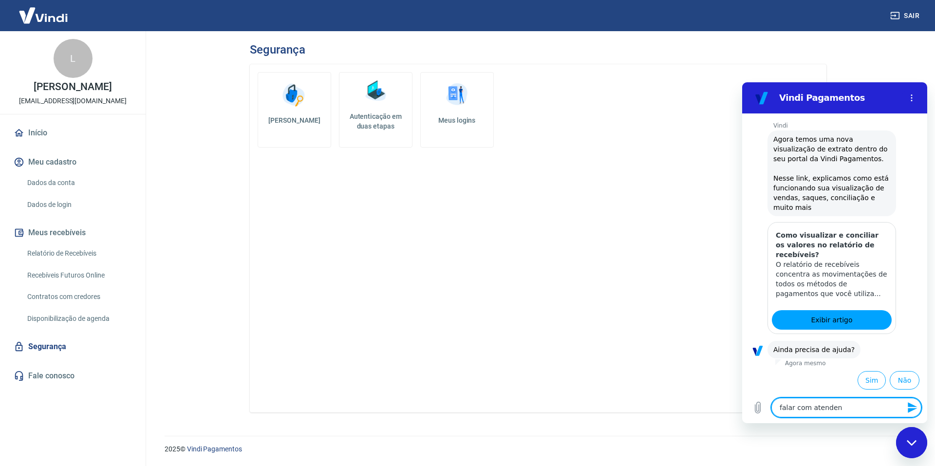
type textarea "falar com atendent"
type textarea "x"
type textarea "falar com atendente"
type textarea "x"
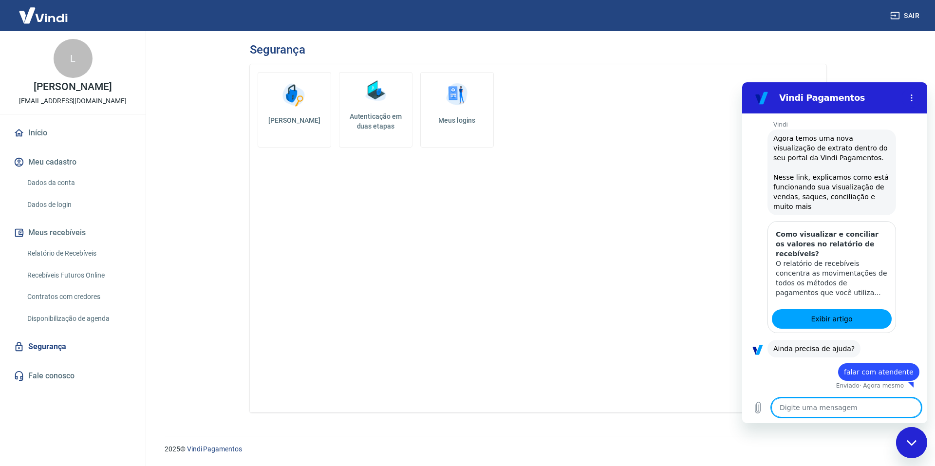
scroll to position [1039, 0]
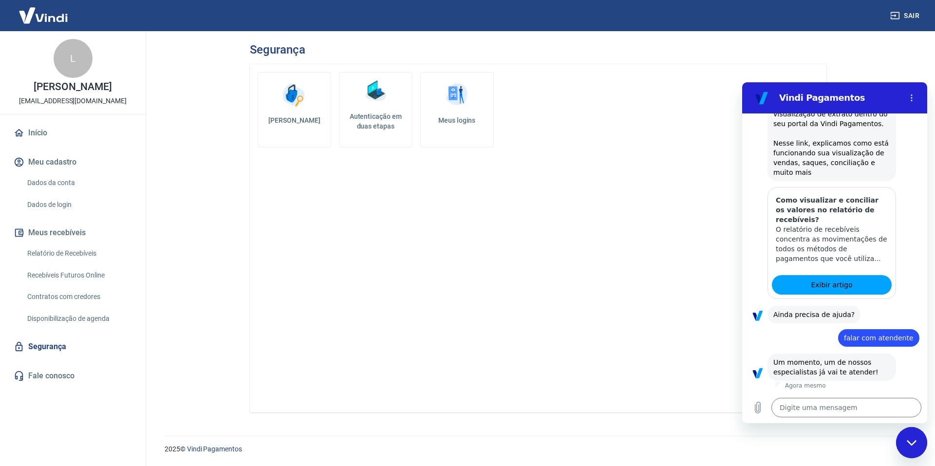
click at [895, 317] on div "[PERSON_NAME] diz: Ainda precisa de ajuda?" at bounding box center [838, 314] width 177 height 19
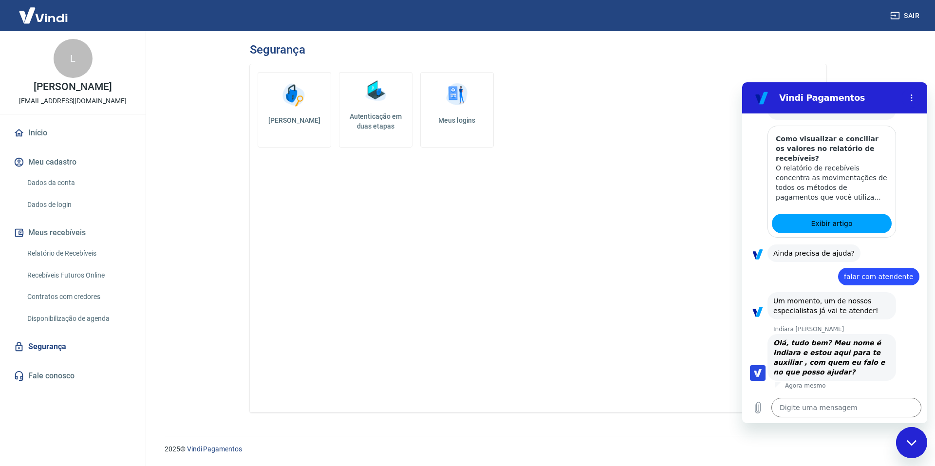
scroll to position [1135, 0]
type textarea "x"
click at [879, 395] on div "Digite uma mensagem x" at bounding box center [835, 407] width 185 height 31
click at [858, 405] on textarea at bounding box center [847, 407] width 150 height 19
type textarea "O"
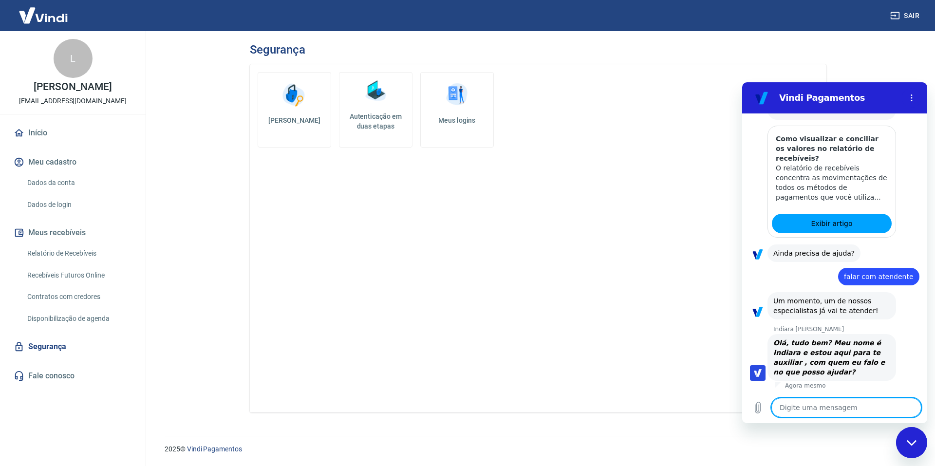
type textarea "x"
type textarea "Oi"
type textarea "x"
type textarea "Oi,"
type textarea "x"
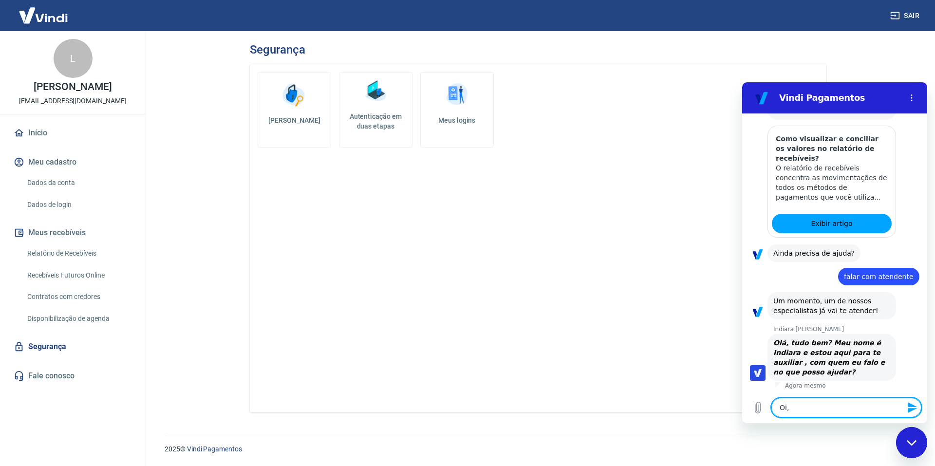
type textarea "Oi,"
type textarea "x"
type textarea "Oi, b"
type textarea "x"
type textarea "Oi, bo"
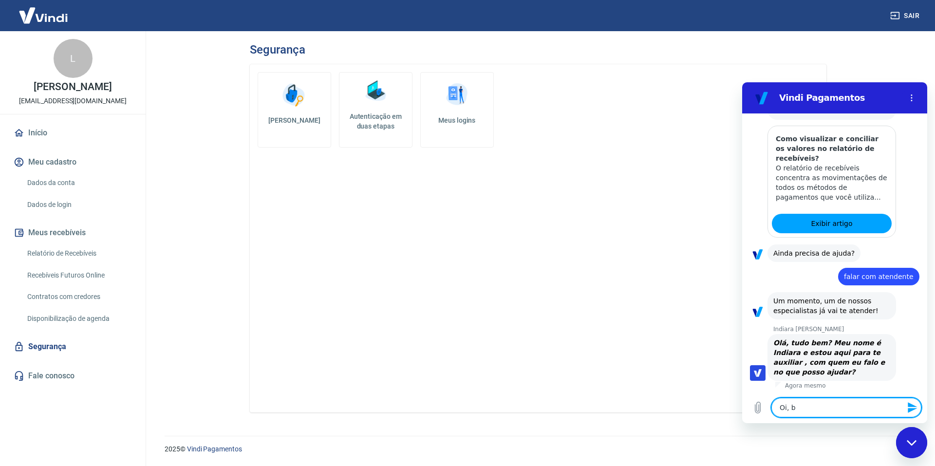
type textarea "x"
type textarea "Oi, bom"
type textarea "x"
type textarea "Oi, bom"
type textarea "x"
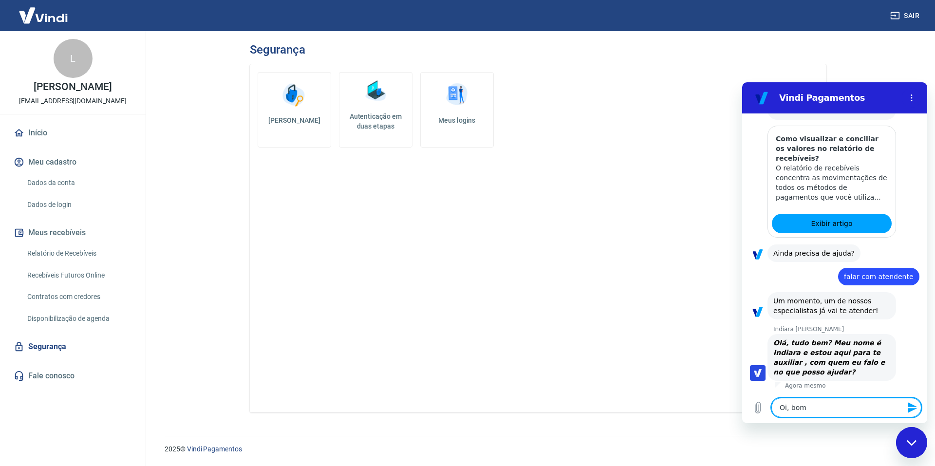
type textarea "Oi, bom d"
type textarea "x"
type textarea "Oi, bom di"
type textarea "x"
type textarea "Oi, bom dia"
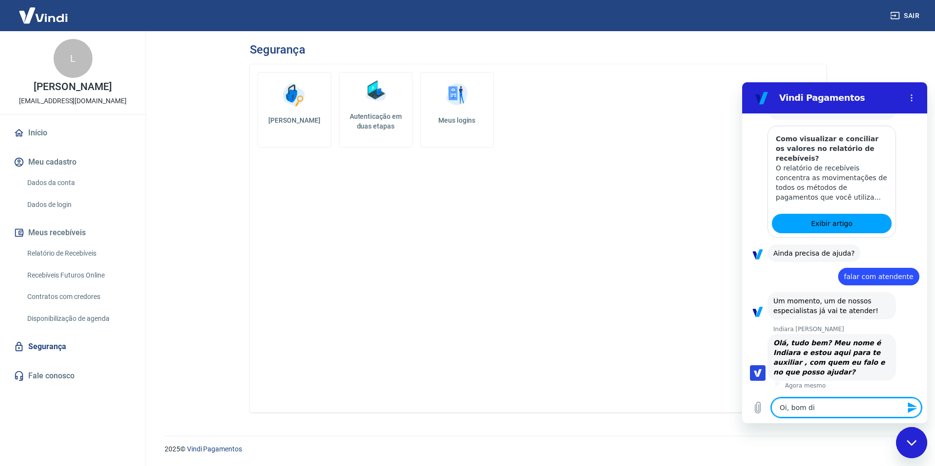
type textarea "x"
type textarea "Oi, bom dia!"
type textarea "x"
type textarea "Oi, bom dia!"
type textarea "x"
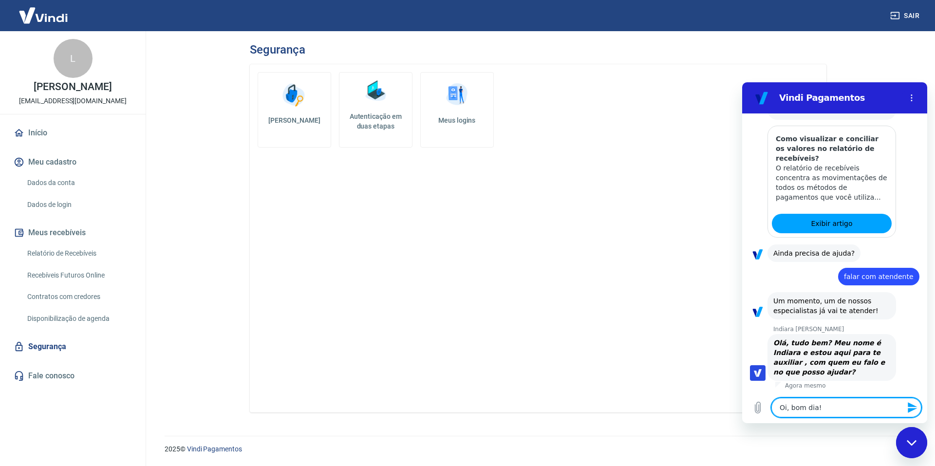
type textarea "Oi, bom dia! P"
type textarea "x"
type textarea "Oi, bom dia! Pr"
type textarea "x"
type textarea "Oi, bom dia! Pre"
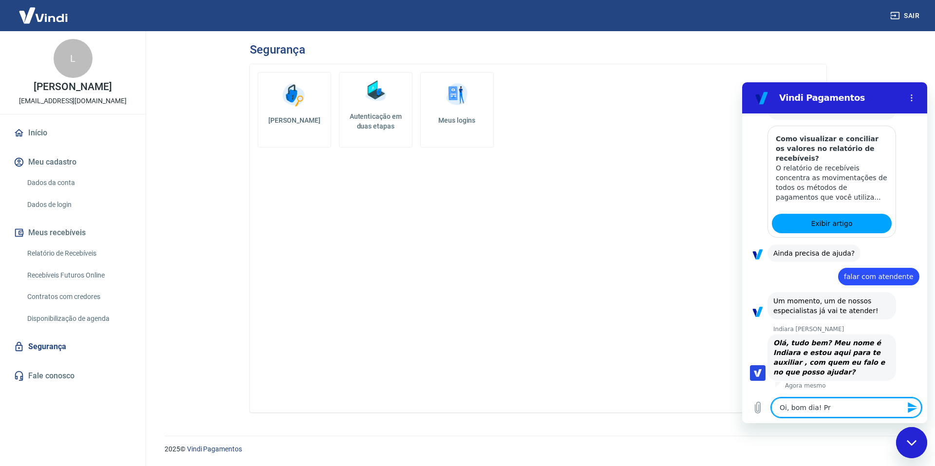
type textarea "x"
type textarea "Oi, bom dia! Prec"
type textarea "x"
type textarea "Oi, bom dia! Preci"
type textarea "x"
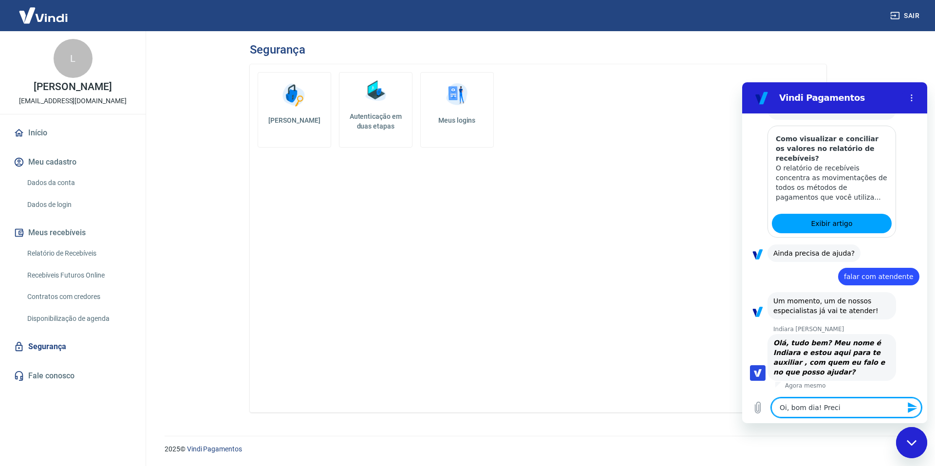
type textarea "Oi, bom dia! Precis"
type textarea "x"
type textarea "Oi, bom dia! Preciso"
type textarea "x"
type textarea "Oi, bom dia! Preciso"
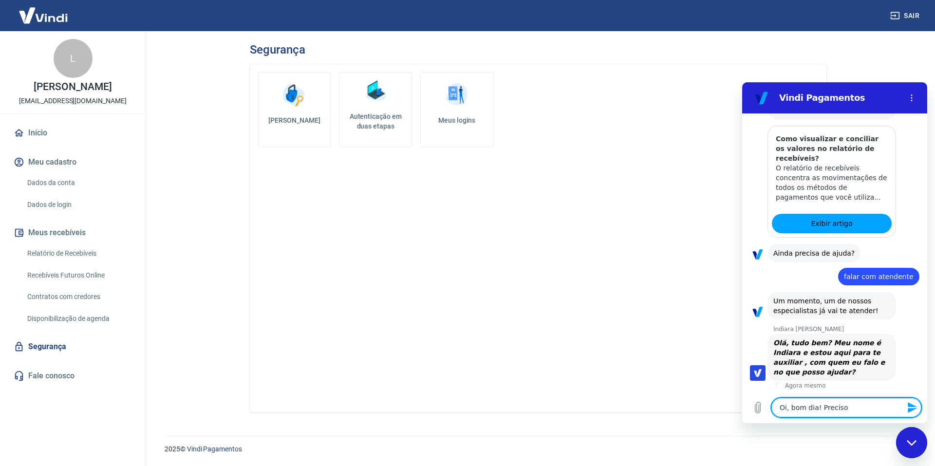
type textarea "x"
type textarea "Oi, bom dia! Preciso d"
type textarea "x"
type textarea "Oi, bom dia! Preciso de"
type textarea "x"
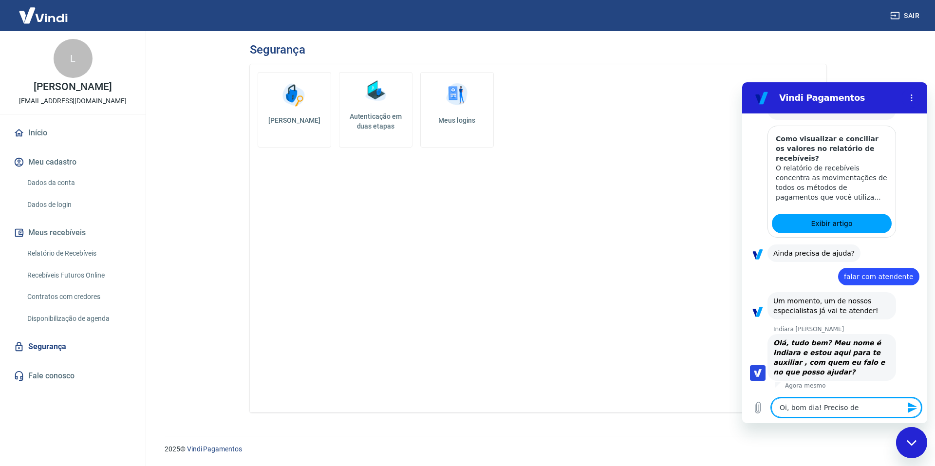
type textarea "Oi, bom dia! Preciso de"
type textarea "x"
type textarea "Oi, bom dia! Preciso de u"
type textarea "x"
type textarea "Oi, bom dia! Preciso de um"
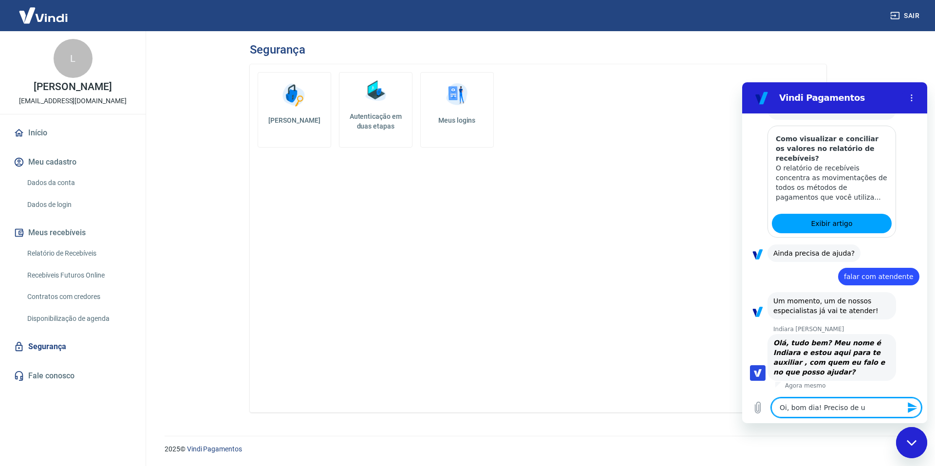
type textarea "x"
type textarea "Oi, bom dia! Preciso de um"
type textarea "x"
type textarea "Oi, bom dia! Preciso de um r"
type textarea "x"
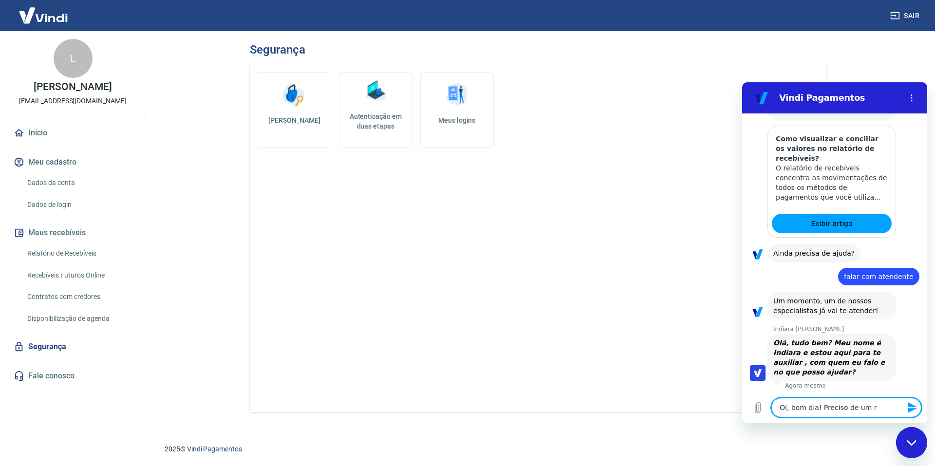
type textarea "Oi, bom dia! Preciso de um re"
type textarea "x"
type textarea "Oi, bom dia! Preciso de um ret"
type textarea "x"
type textarea "Oi, bom dia! Preciso de um reto"
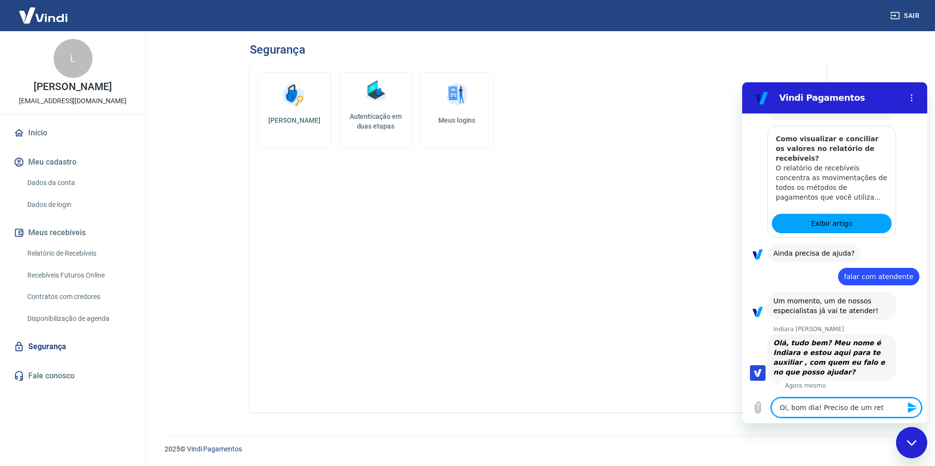
type textarea "x"
type textarea "Oi, bom dia! Preciso de um reton"
type textarea "x"
type textarea "Oi, bom dia! Preciso de um retonr"
type textarea "x"
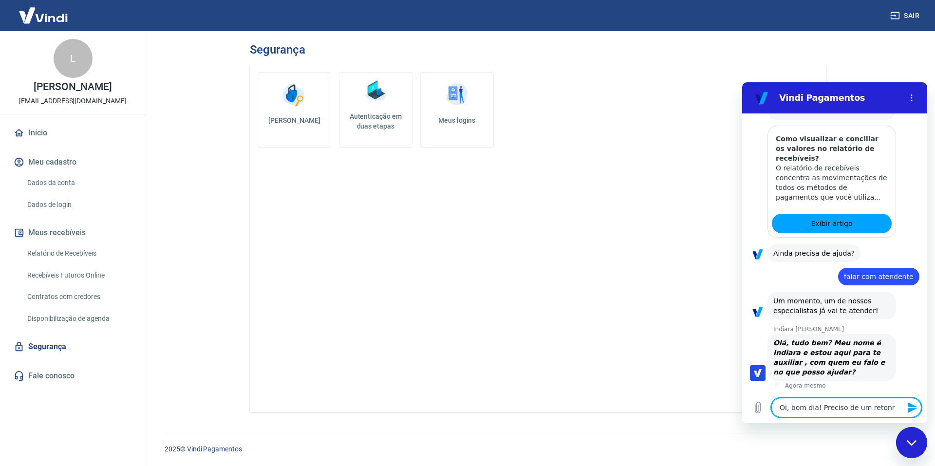
type textarea "Oi, bom dia! Preciso de um reton"
type textarea "x"
type textarea "Oi, bom dia! Preciso de um reto"
type textarea "x"
type textarea "Oi, bom dia! Preciso de um retor"
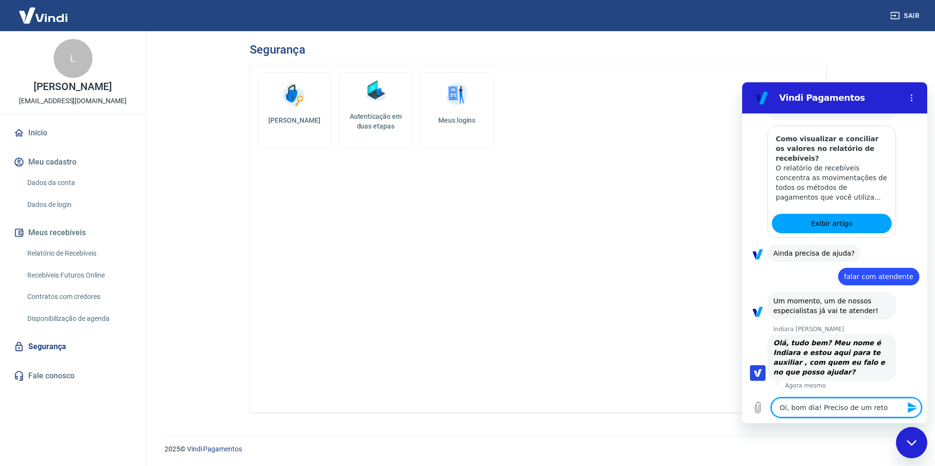
type textarea "x"
type textarea "Oi, bom dia! Preciso de um retorn"
type textarea "x"
type textarea "Oi, bom dia! Preciso de um retorno"
type textarea "x"
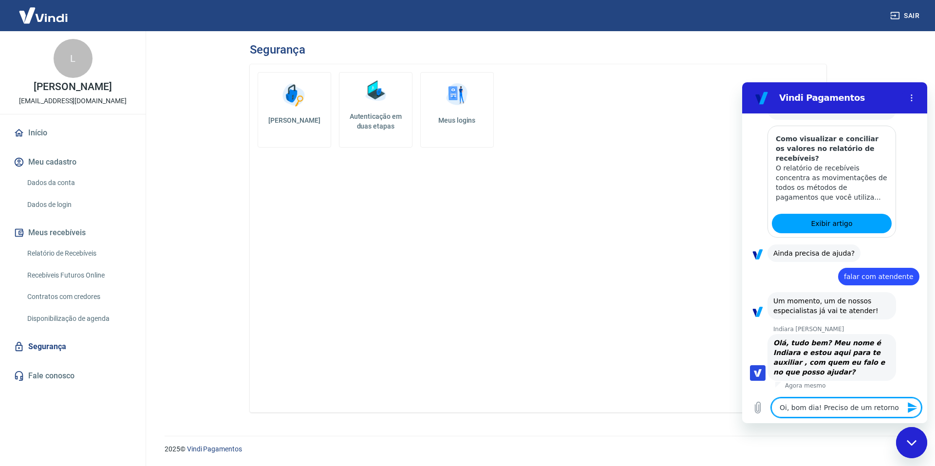
type textarea "Oi, bom dia! Preciso de um retorno"
type textarea "x"
type textarea "Oi, bom dia! Preciso de um retorno q"
type textarea "x"
type textarea "Oi, bom dia! Preciso de um retorno"
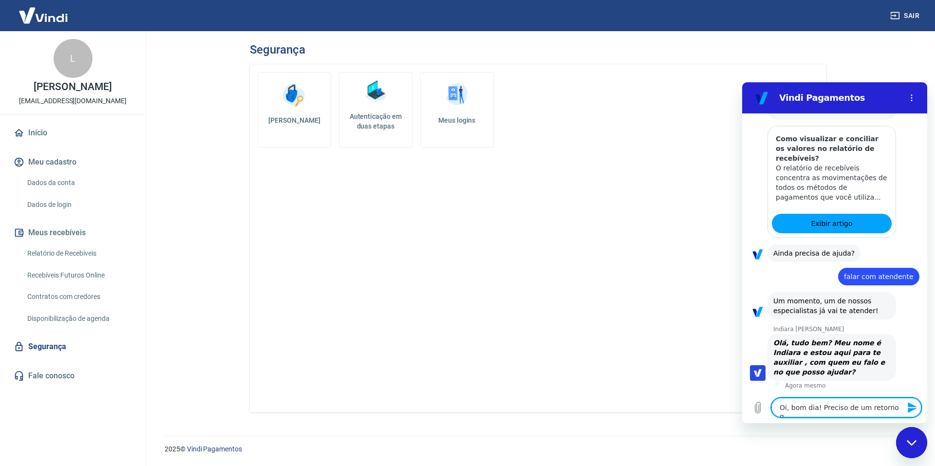
type textarea "x"
type textarea "Oi, bom dia! Preciso de um retorno s"
type textarea "x"
type textarea "Oi, bom dia! Preciso de um retorno so"
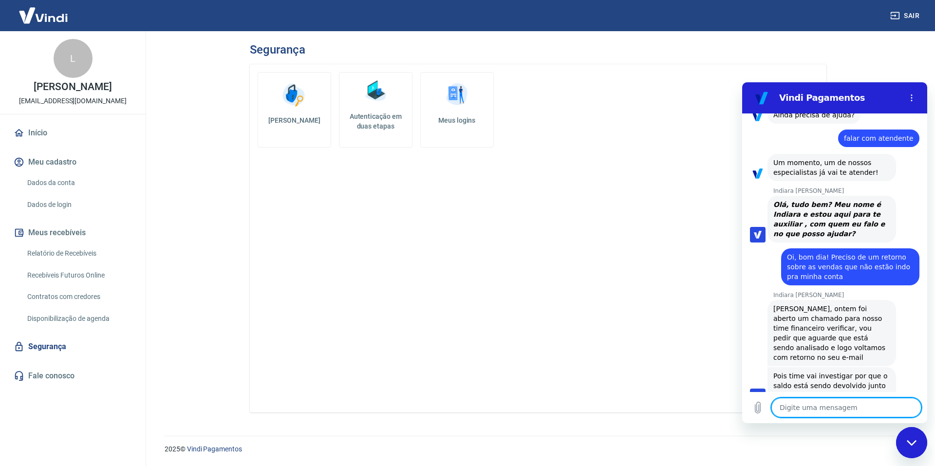
scroll to position [1287, 0]
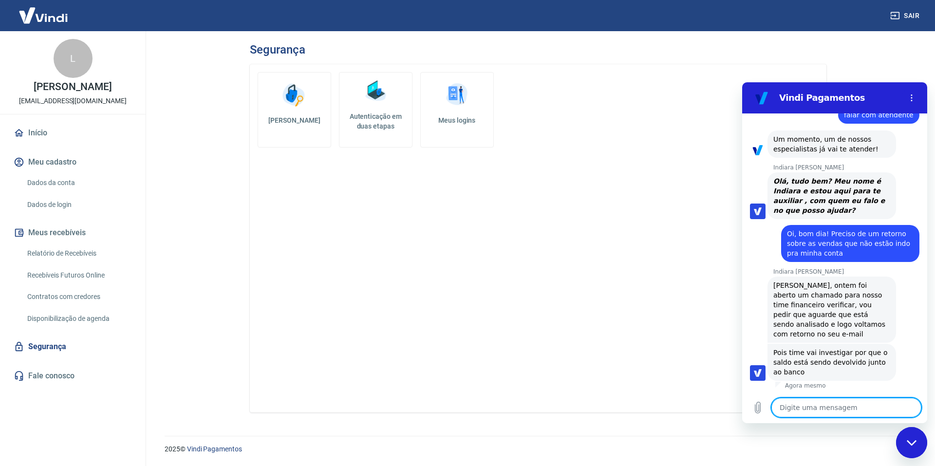
click at [809, 406] on textarea at bounding box center [847, 407] width 150 height 19
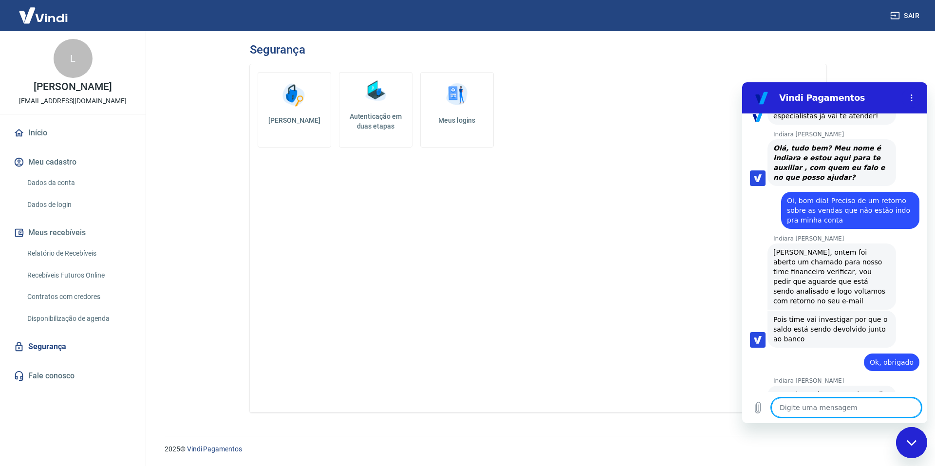
scroll to position [1342, 0]
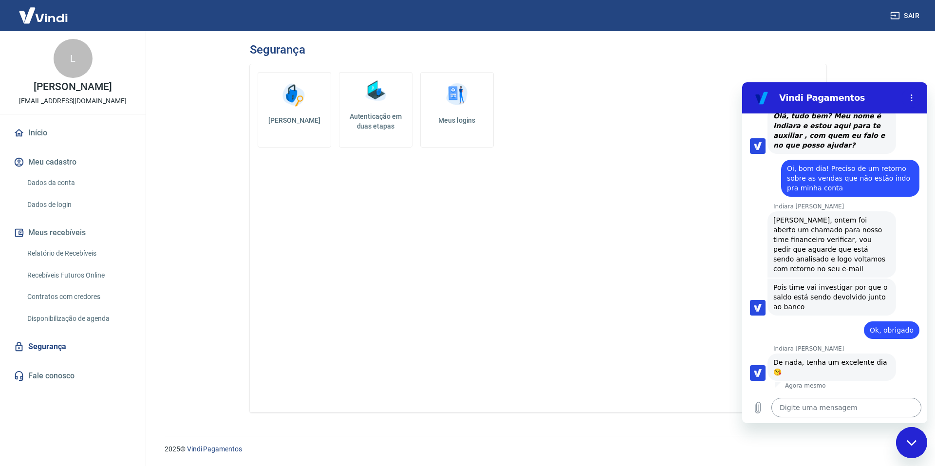
click at [839, 415] on textarea at bounding box center [847, 407] width 150 height 19
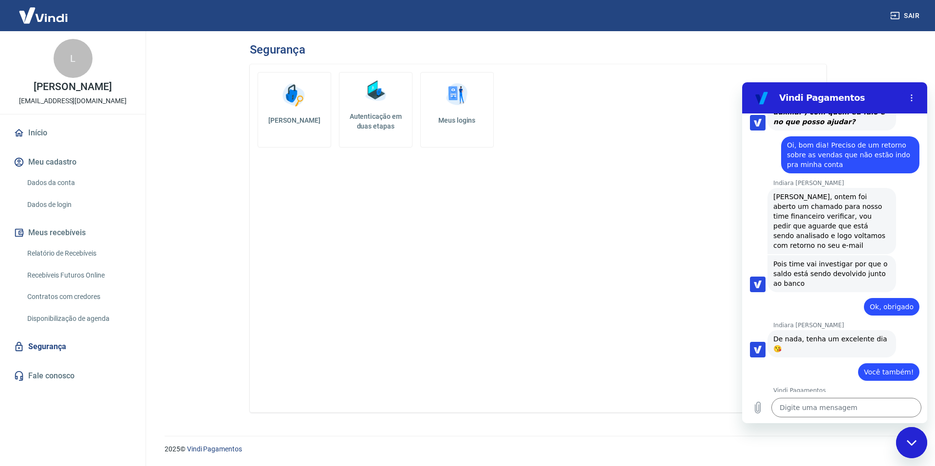
scroll to position [1420, 0]
